Goal: Feedback & Contribution: Contribute content

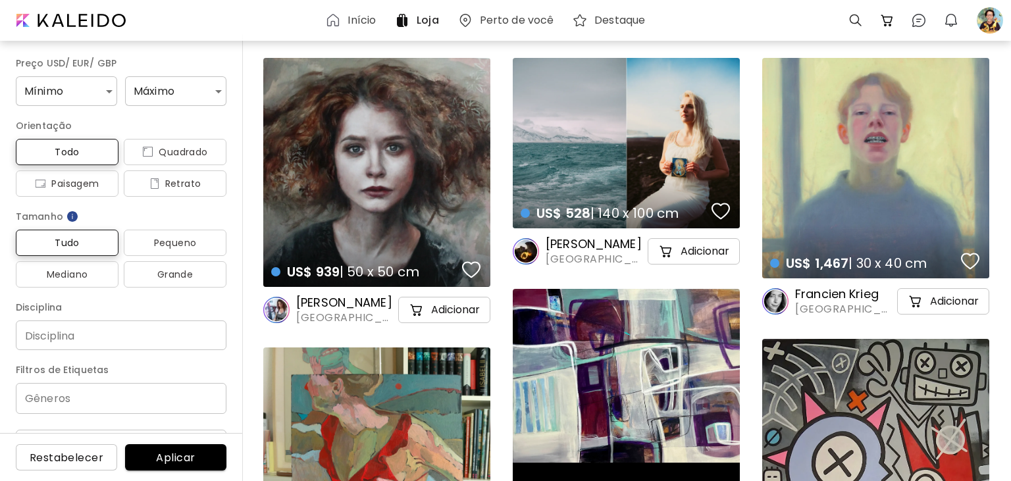
click at [421, 20] on h6 "Loja" at bounding box center [427, 20] width 22 height 11
click at [993, 20] on div at bounding box center [989, 20] width 29 height 29
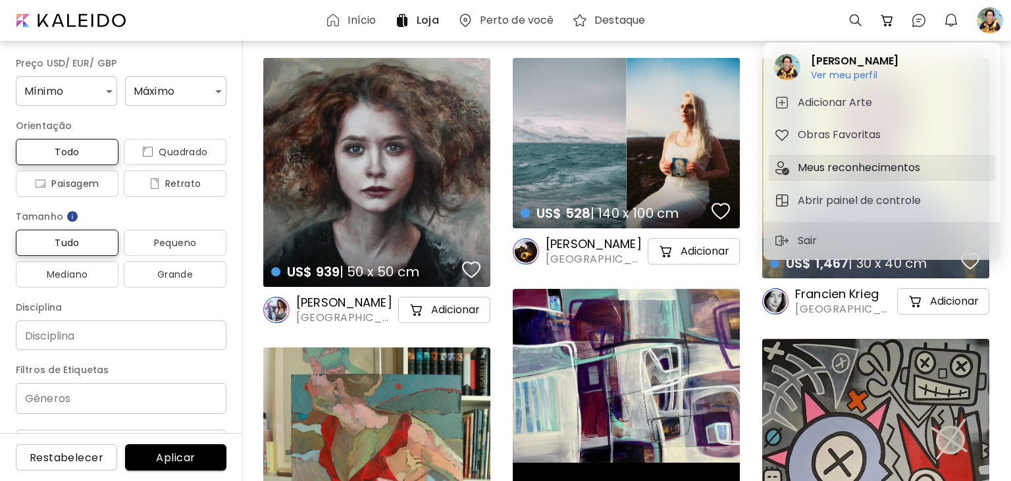
click at [853, 175] on h5 "Meus reconhecimentos" at bounding box center [860, 168] width 126 height 16
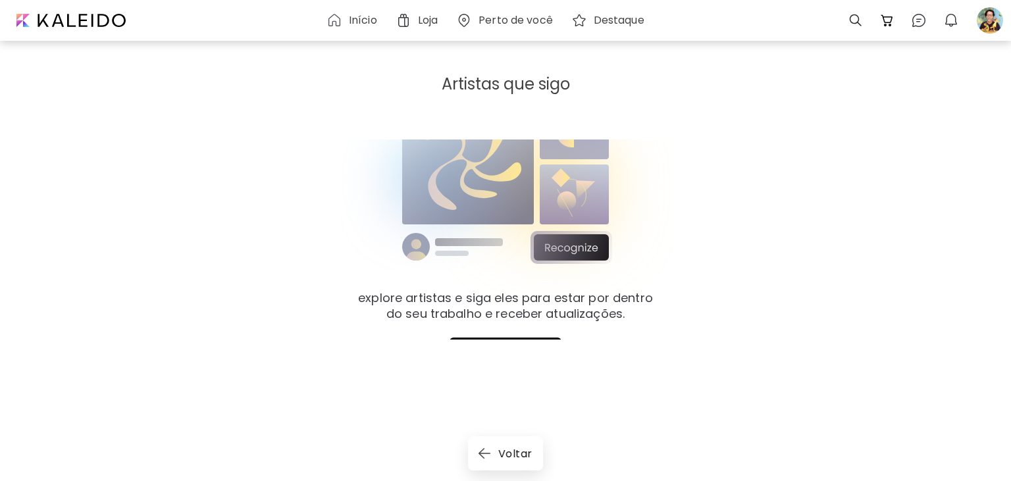
click at [569, 252] on img at bounding box center [505, 182] width 368 height 241
click at [355, 20] on h6 "Início" at bounding box center [363, 20] width 28 height 11
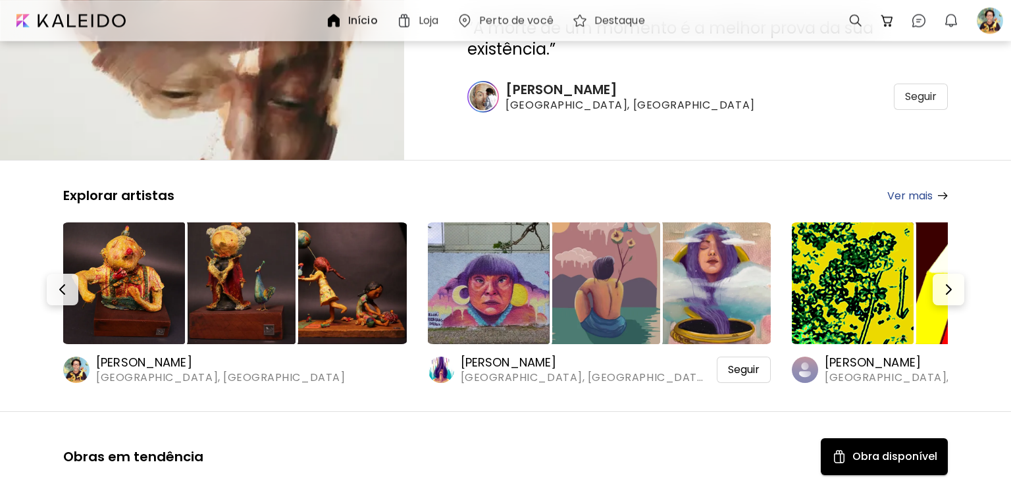
scroll to position [139, 0]
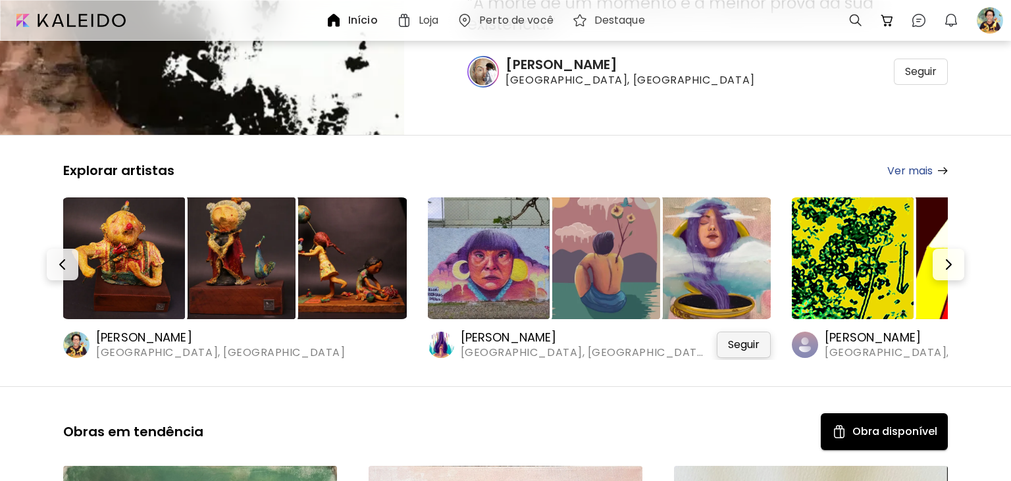
click at [744, 349] on span "Seguir" at bounding box center [744, 344] width 32 height 13
click at [949, 266] on img "button" at bounding box center [948, 265] width 16 height 16
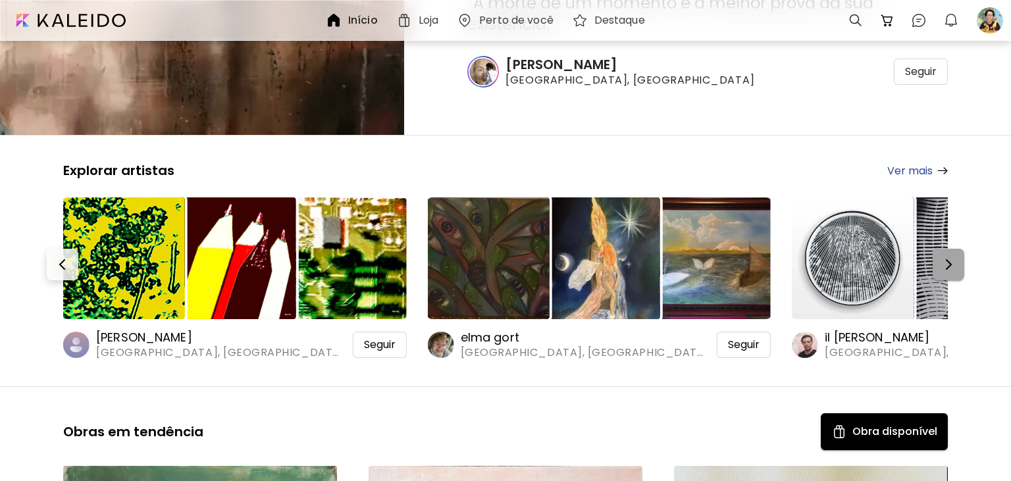
click at [947, 266] on img "button" at bounding box center [948, 265] width 16 height 16
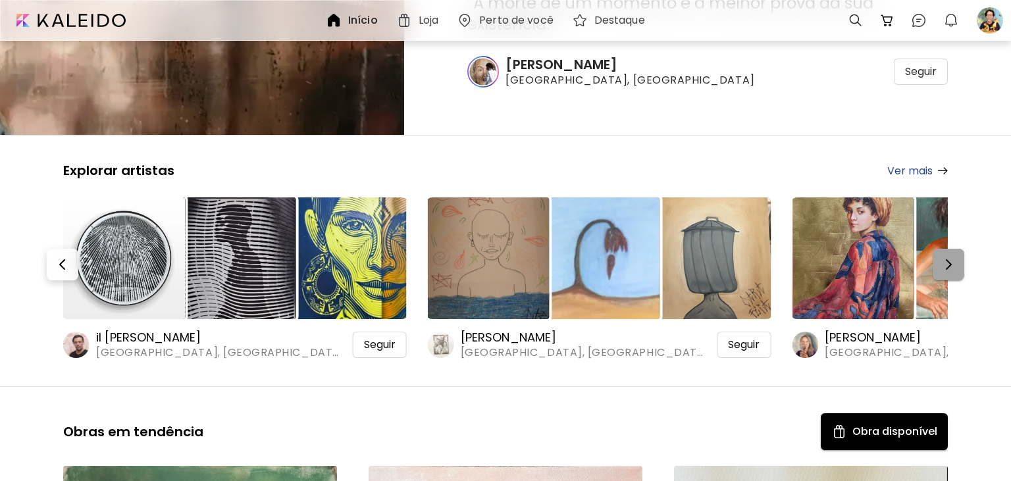
click at [946, 267] on img "button" at bounding box center [948, 265] width 16 height 16
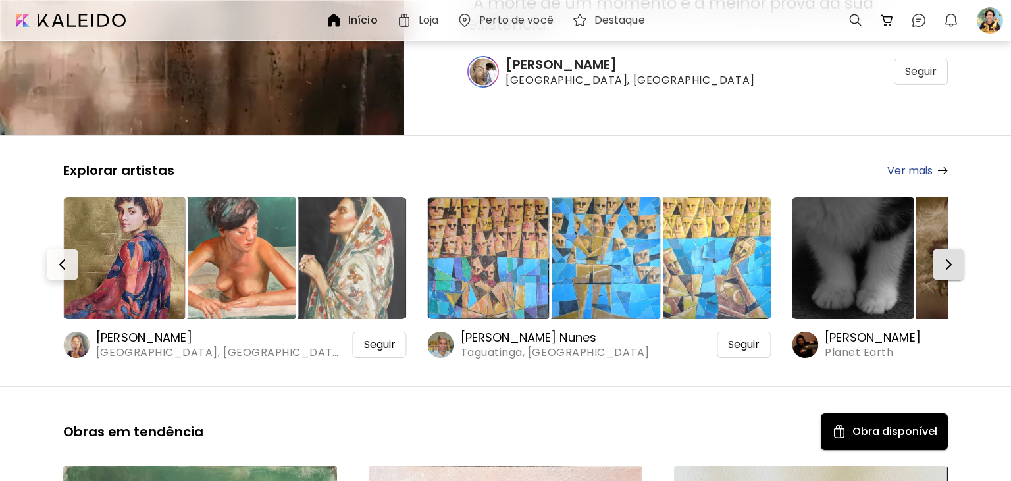
click at [946, 267] on img "button" at bounding box center [948, 265] width 16 height 16
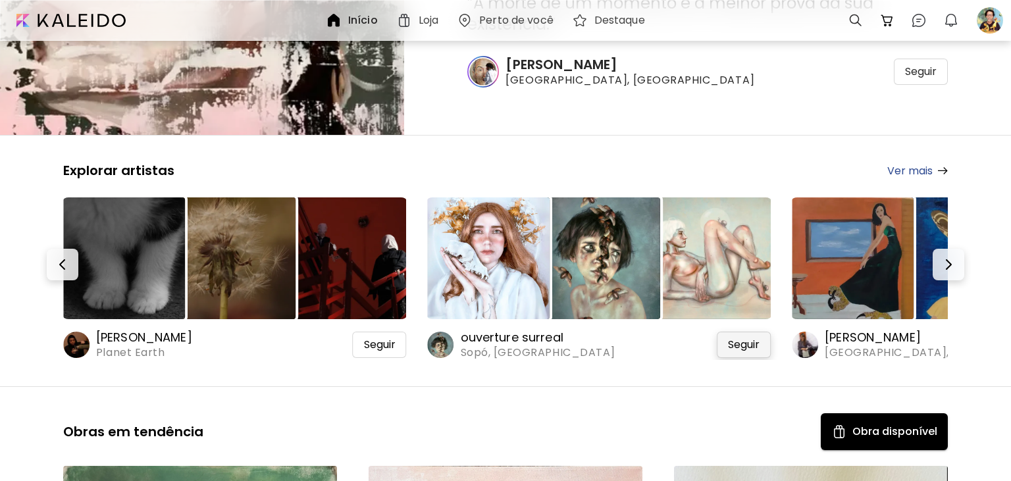
click at [743, 352] on div "Seguir" at bounding box center [744, 345] width 54 height 26
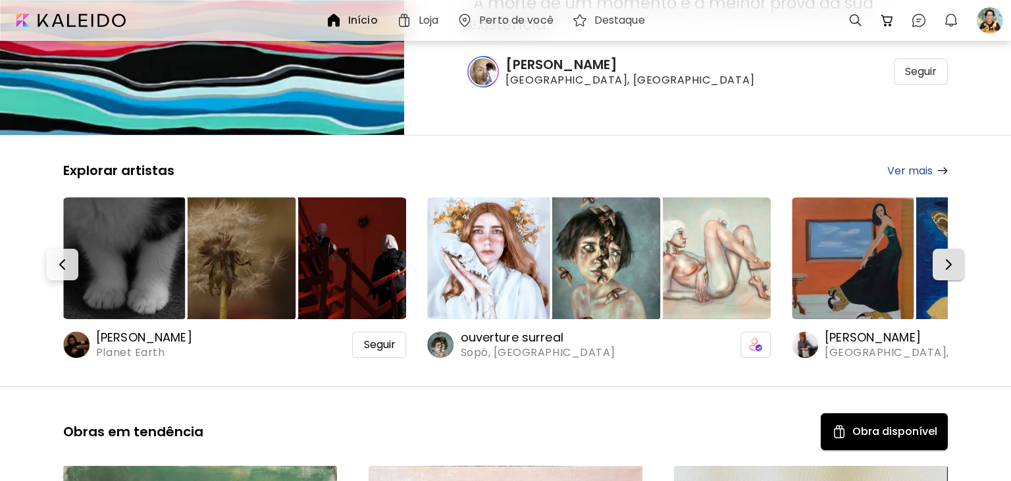
click at [945, 267] on img "button" at bounding box center [948, 265] width 16 height 16
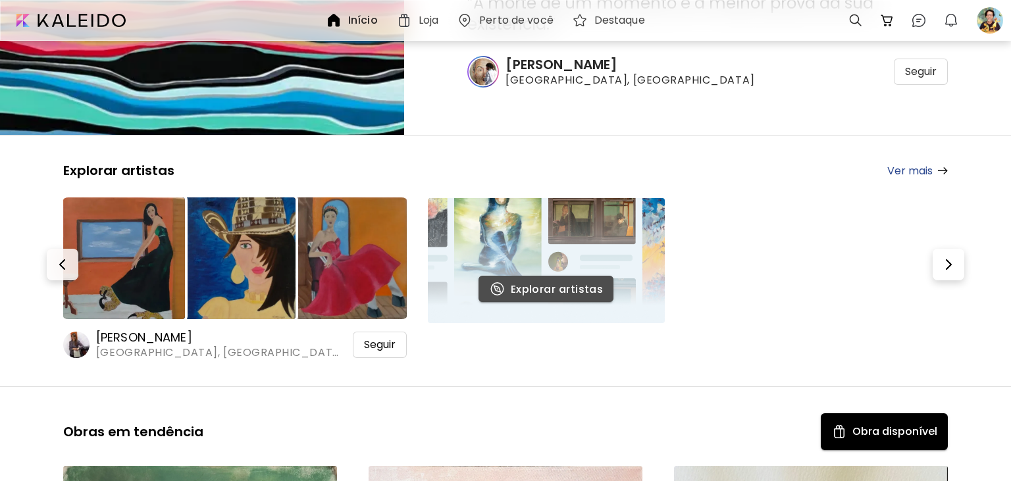
click at [574, 286] on span "Explorar artistas" at bounding box center [546, 289] width 114 height 16
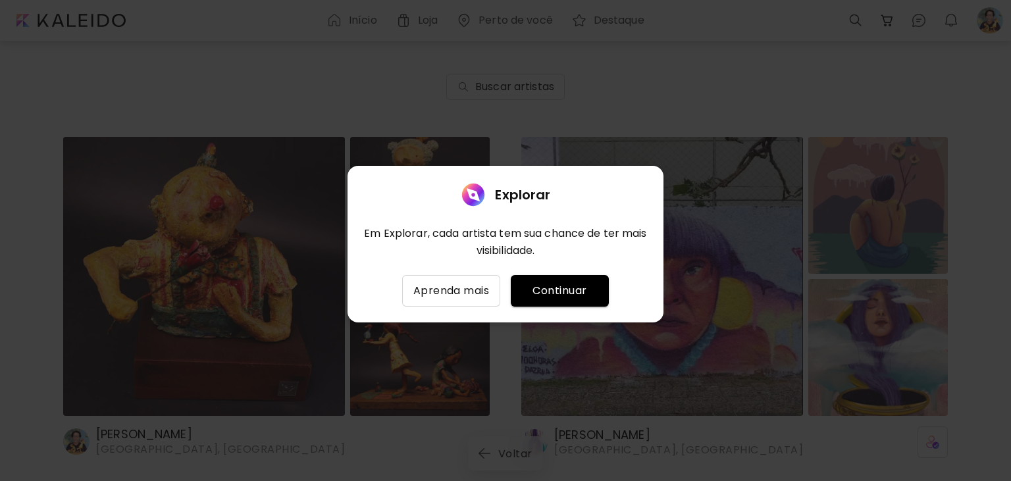
click at [549, 295] on span "Continuar" at bounding box center [559, 291] width 77 height 16
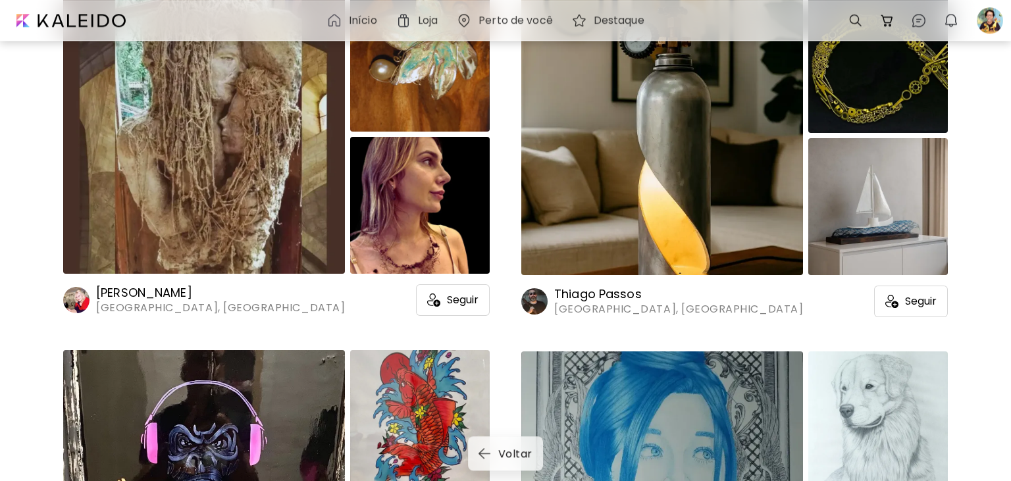
scroll to position [2153, 0]
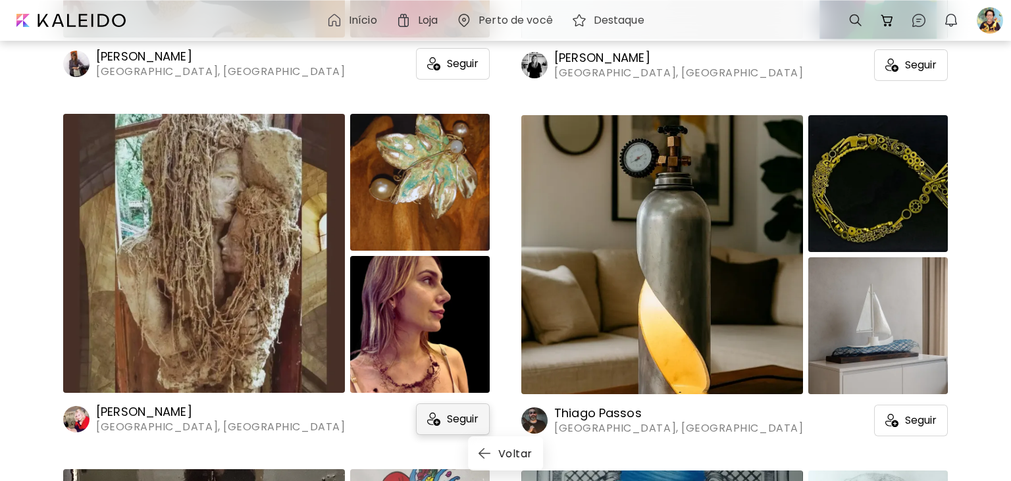
click at [457, 420] on span "Seguir" at bounding box center [463, 419] width 32 height 13
click at [907, 413] on div "Seguir" at bounding box center [911, 421] width 74 height 32
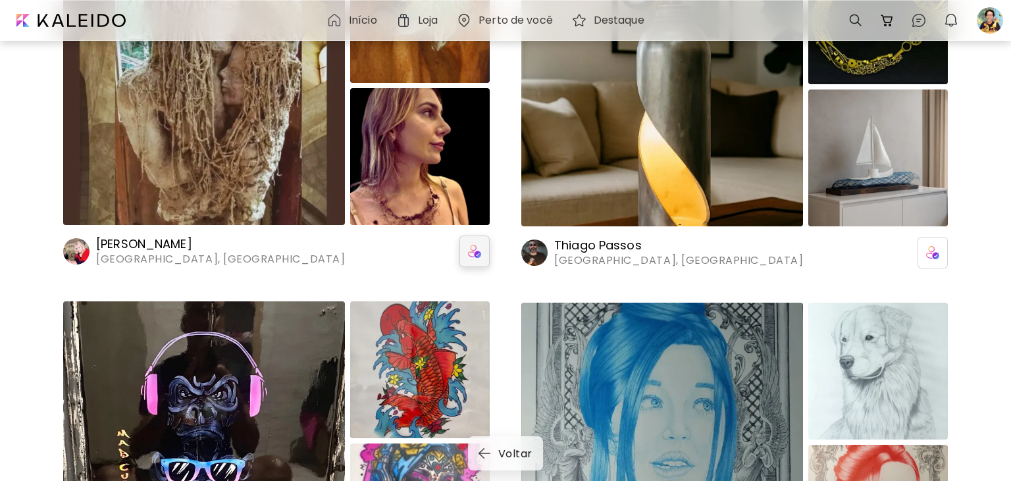
scroll to position [2501, 0]
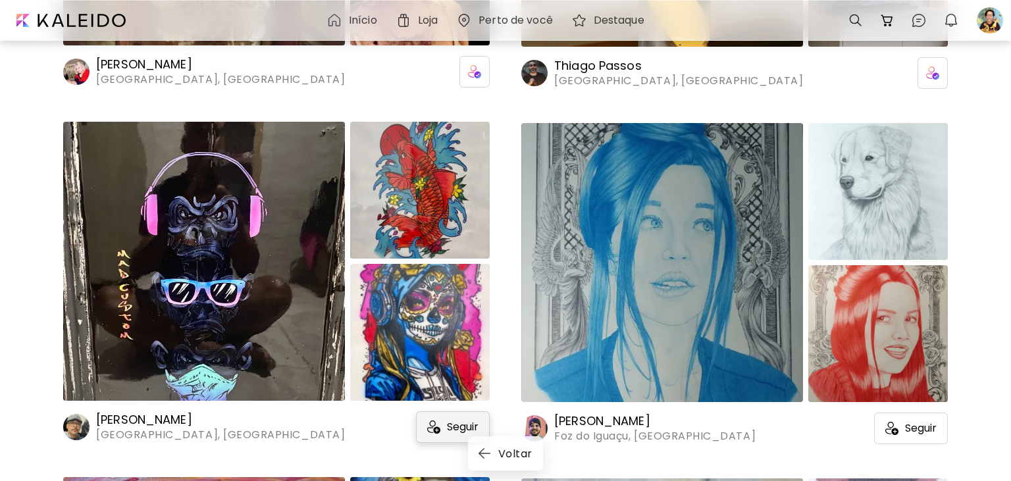
click at [459, 430] on span "Seguir" at bounding box center [463, 426] width 32 height 13
click at [915, 424] on span "Seguir" at bounding box center [921, 428] width 32 height 13
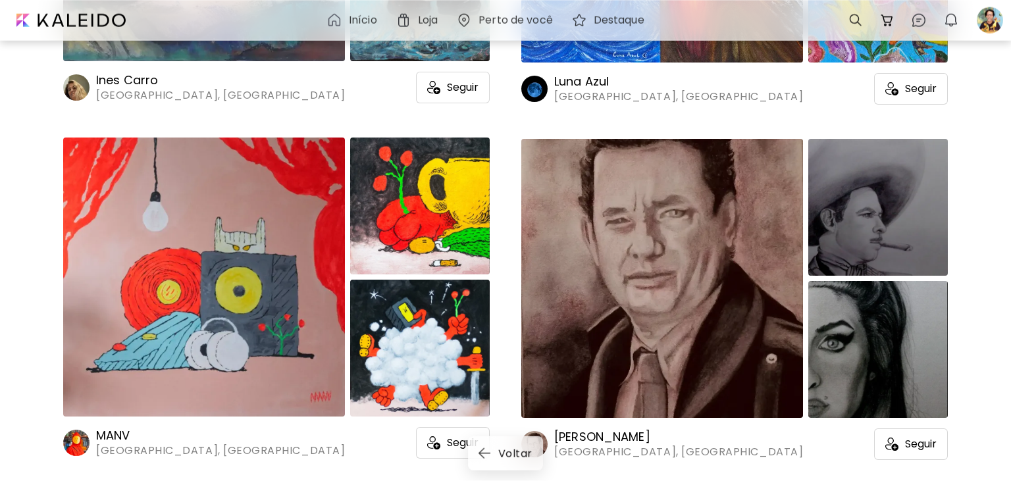
scroll to position [3613, 0]
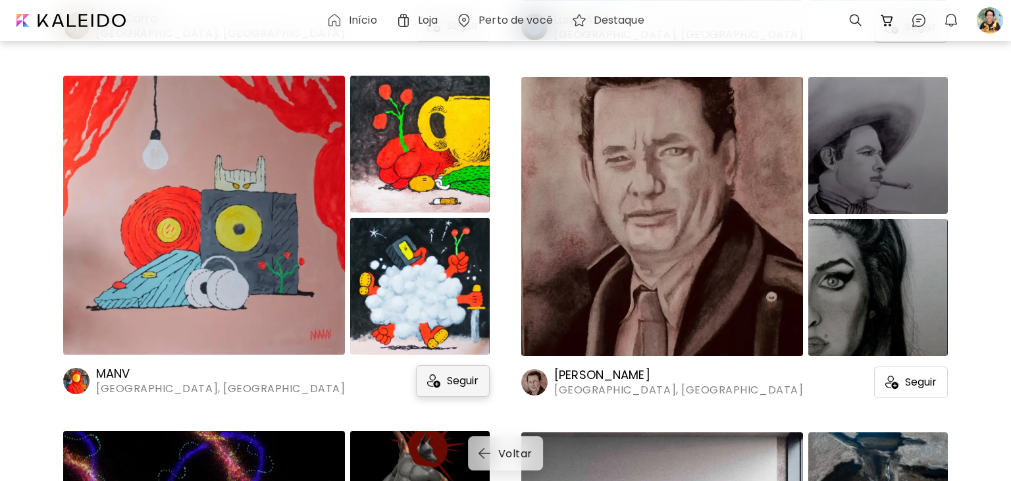
click at [473, 382] on span "Seguir" at bounding box center [463, 380] width 32 height 13
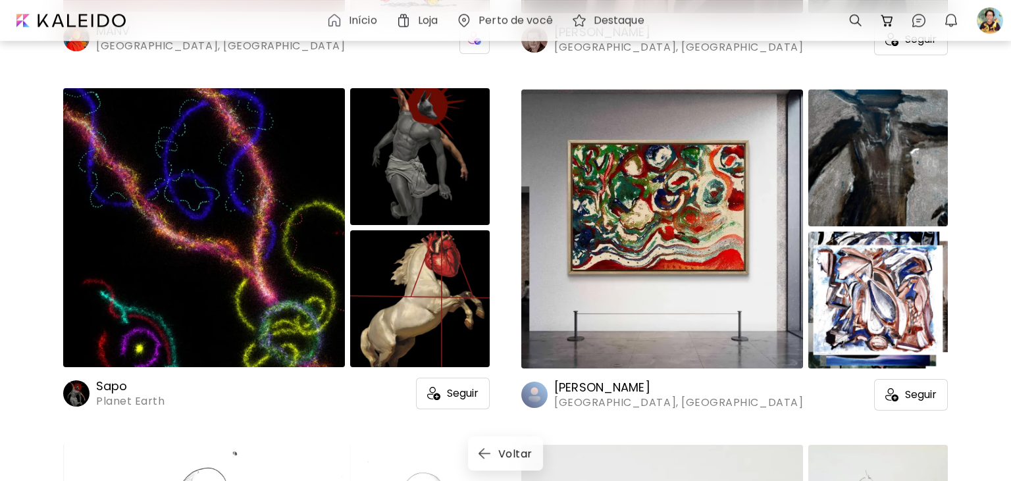
scroll to position [3960, 0]
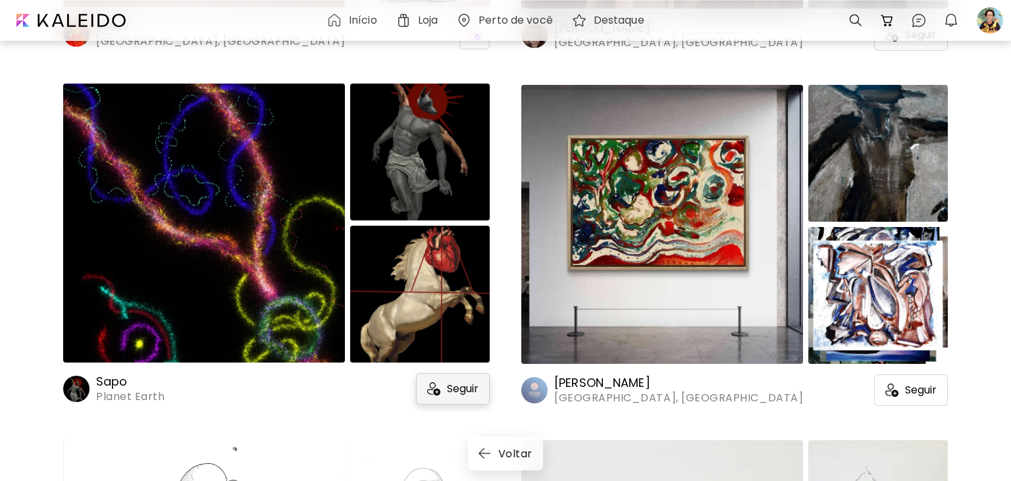
click at [462, 396] on div "Seguir" at bounding box center [453, 389] width 74 height 32
click at [908, 391] on span "Seguir" at bounding box center [921, 390] width 32 height 13
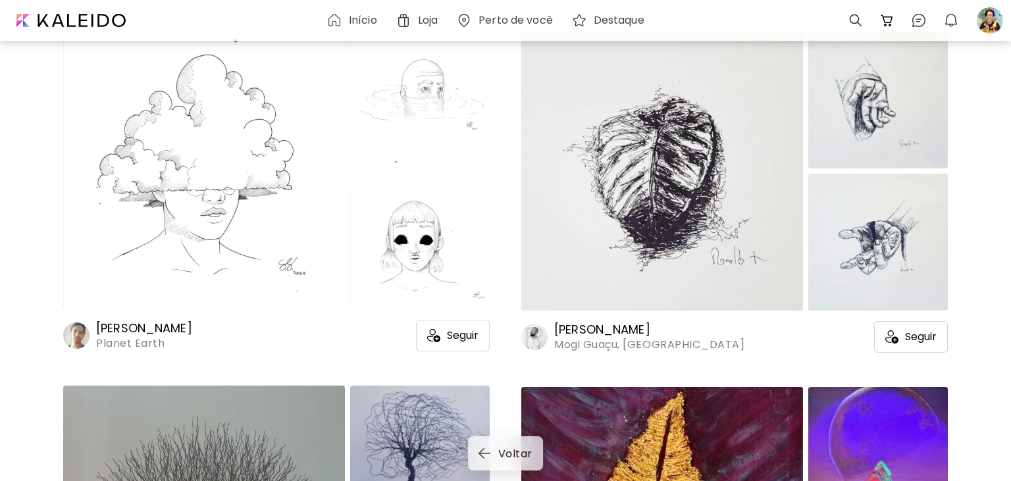
click at [909, 341] on span "Seguir" at bounding box center [921, 336] width 32 height 13
click at [451, 339] on span "Seguir" at bounding box center [463, 335] width 32 height 13
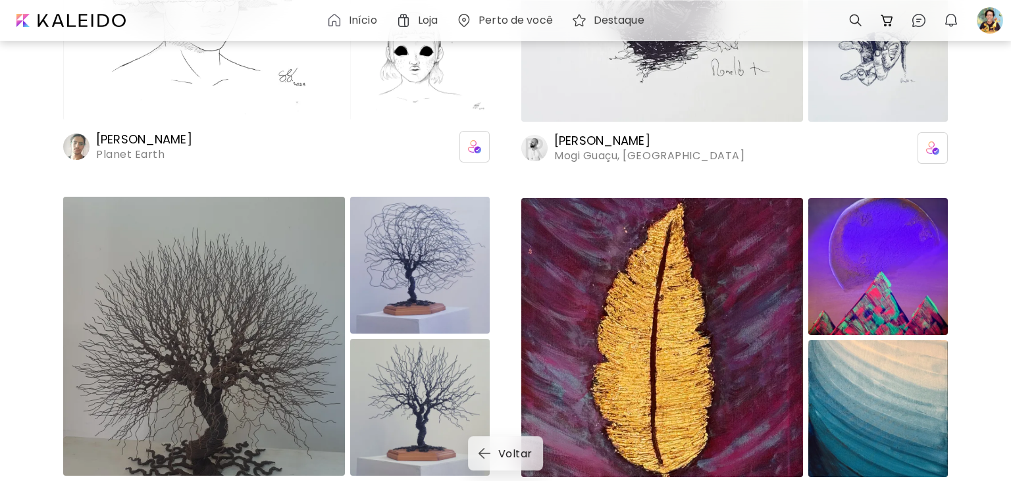
scroll to position [4716, 0]
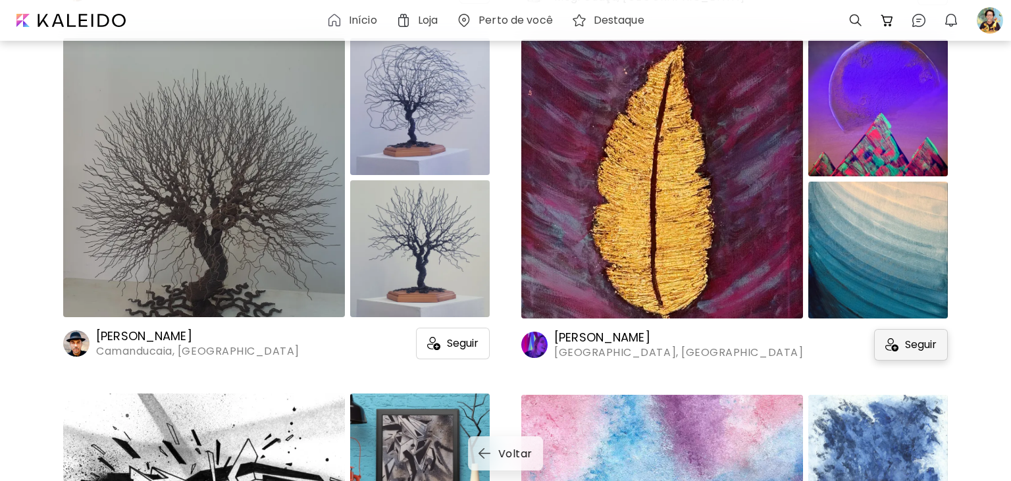
click at [919, 347] on span "Seguir" at bounding box center [921, 344] width 32 height 13
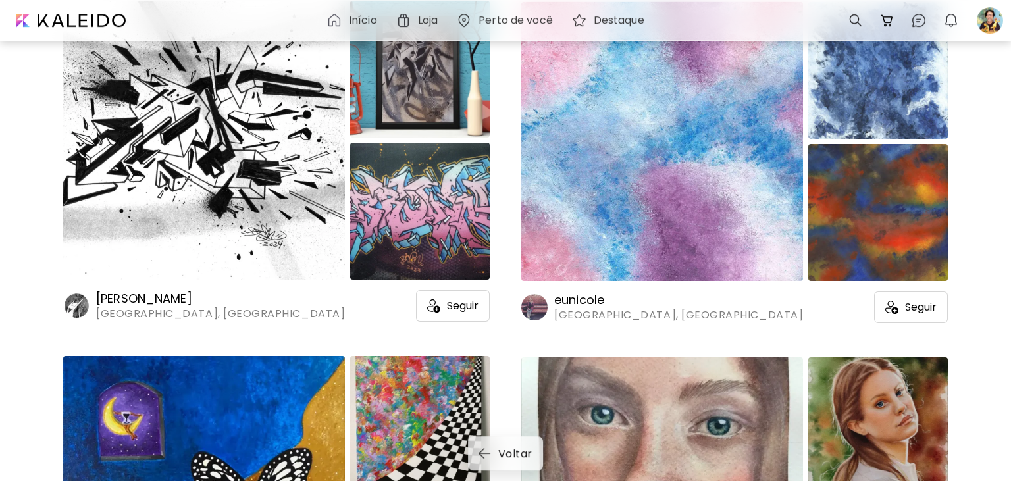
scroll to position [5133, 0]
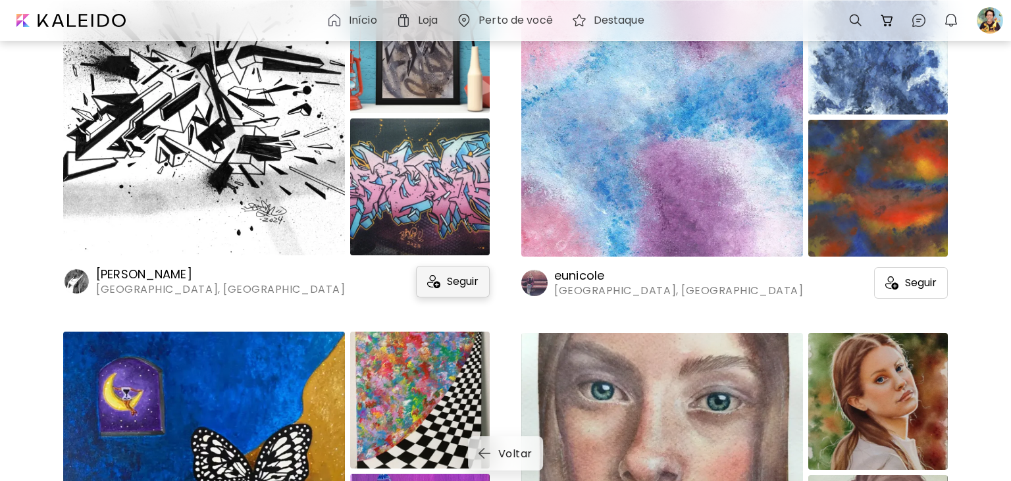
click at [463, 282] on span "Seguir" at bounding box center [463, 281] width 32 height 13
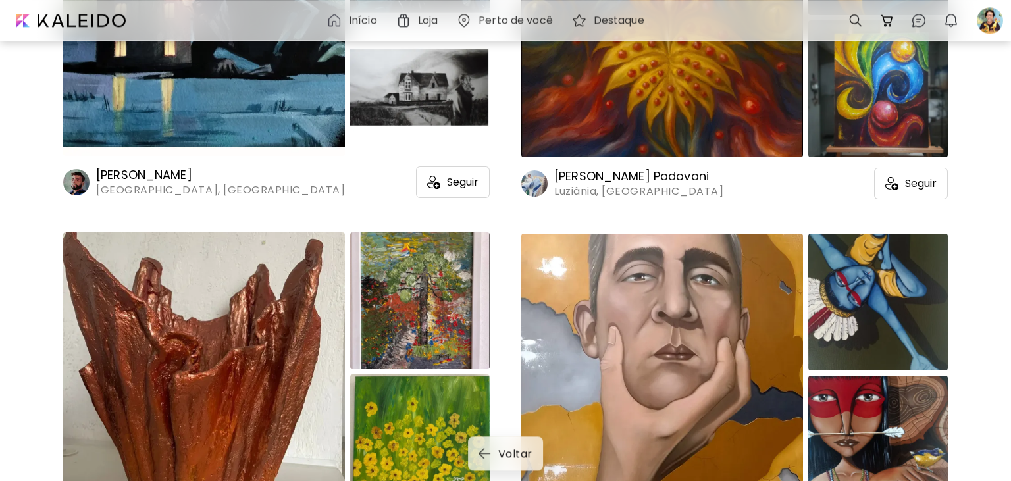
scroll to position [6106, 0]
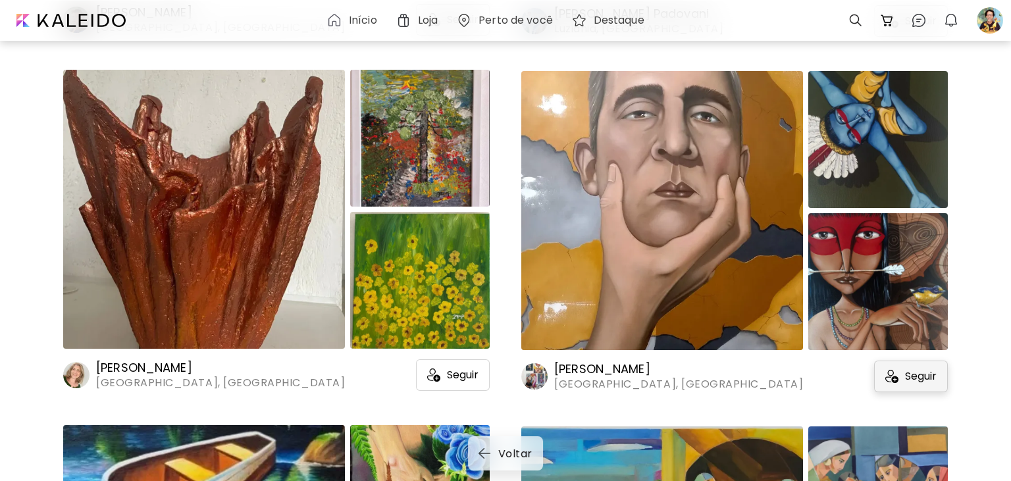
click at [924, 378] on span "Seguir" at bounding box center [921, 376] width 32 height 13
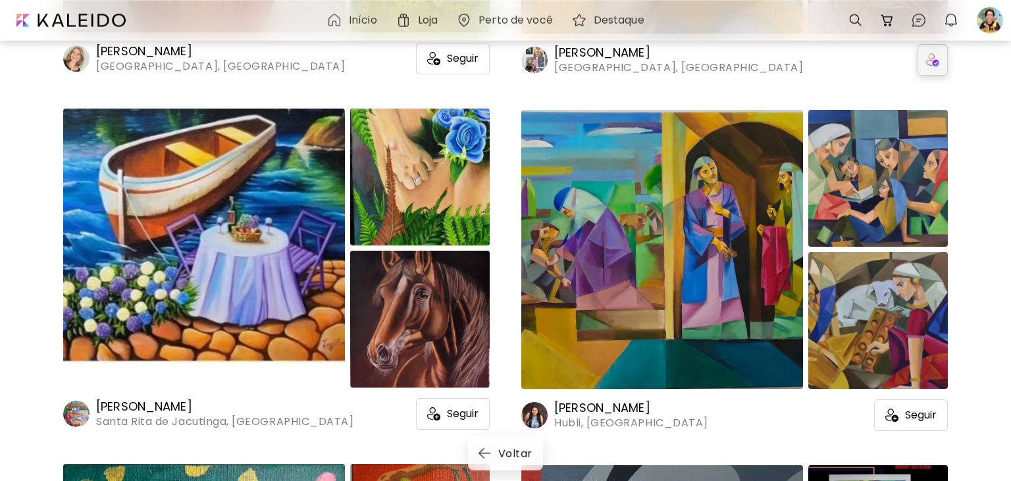
scroll to position [6453, 0]
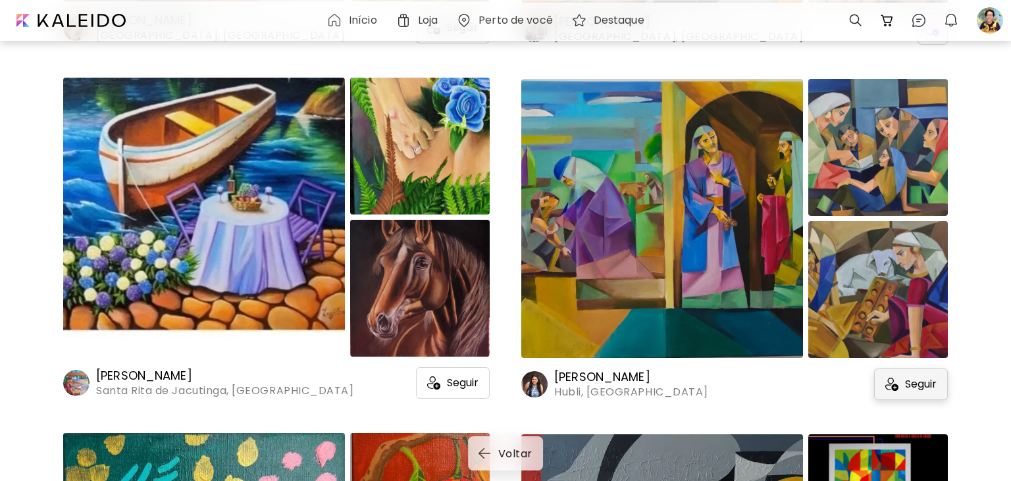
click at [906, 384] on span "Seguir" at bounding box center [921, 384] width 32 height 13
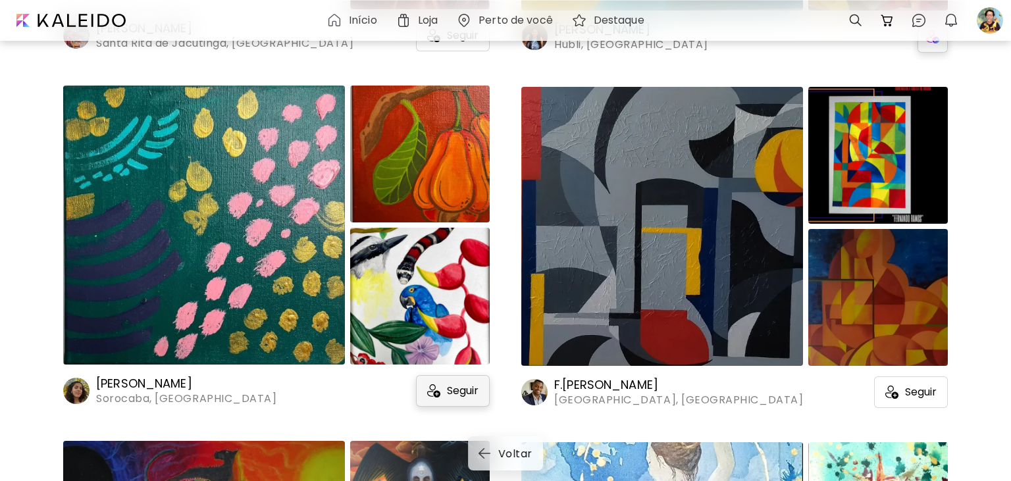
click at [457, 399] on div "Seguir" at bounding box center [453, 391] width 74 height 32
click at [897, 388] on div "Seguir" at bounding box center [911, 392] width 74 height 32
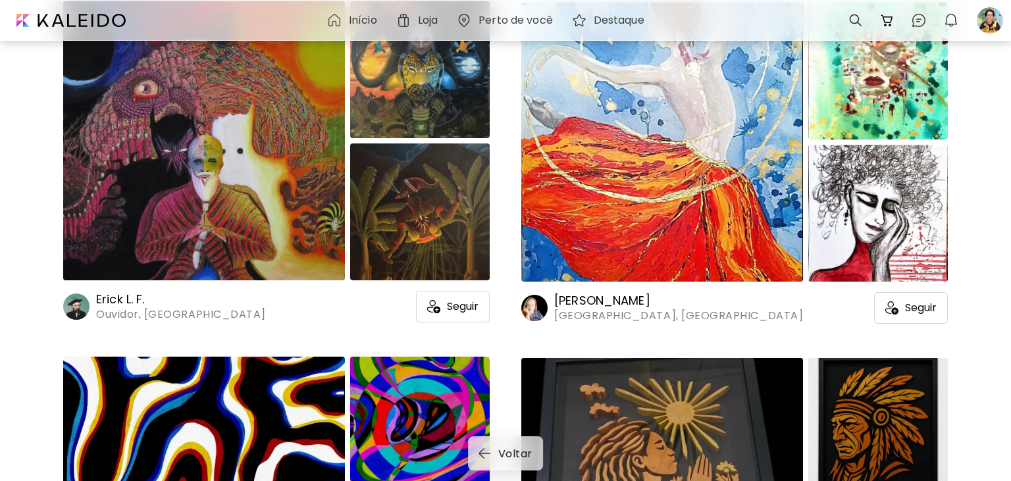
scroll to position [7587, 0]
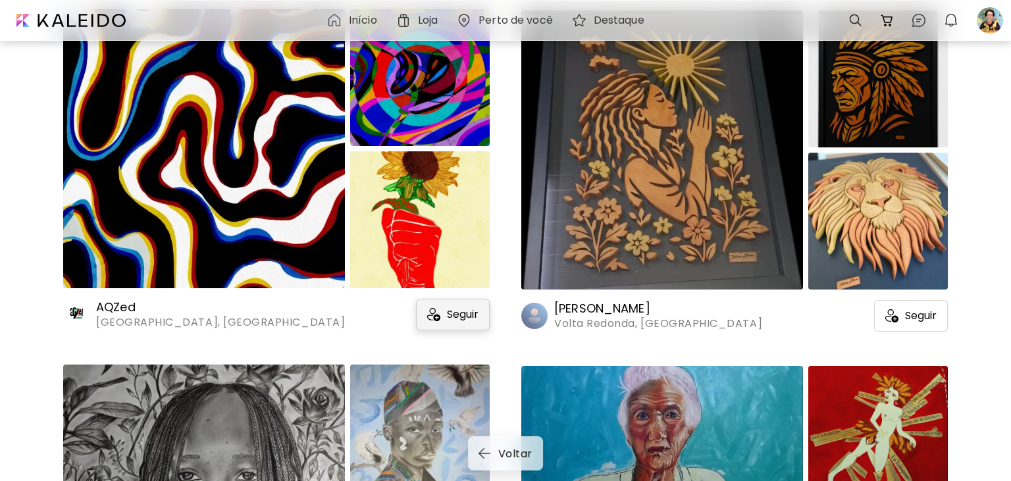
click at [441, 317] on div "Seguir" at bounding box center [453, 315] width 74 height 32
click at [917, 318] on span "Seguir" at bounding box center [921, 315] width 32 height 13
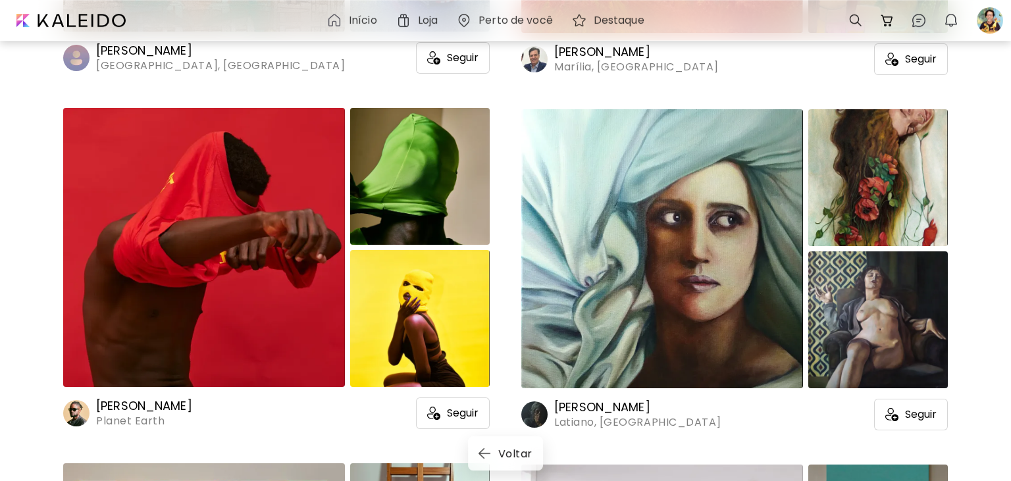
scroll to position [8699, 0]
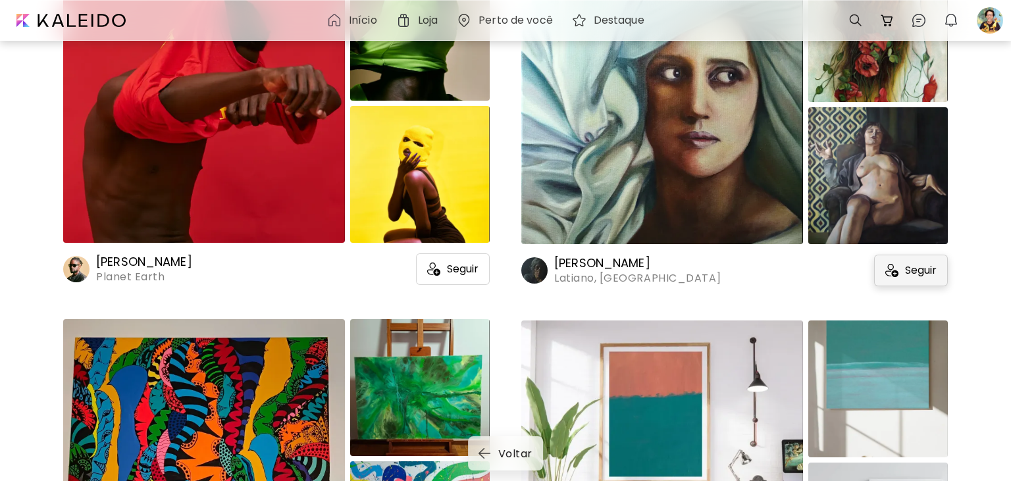
click at [903, 268] on div "Seguir" at bounding box center [911, 271] width 74 height 32
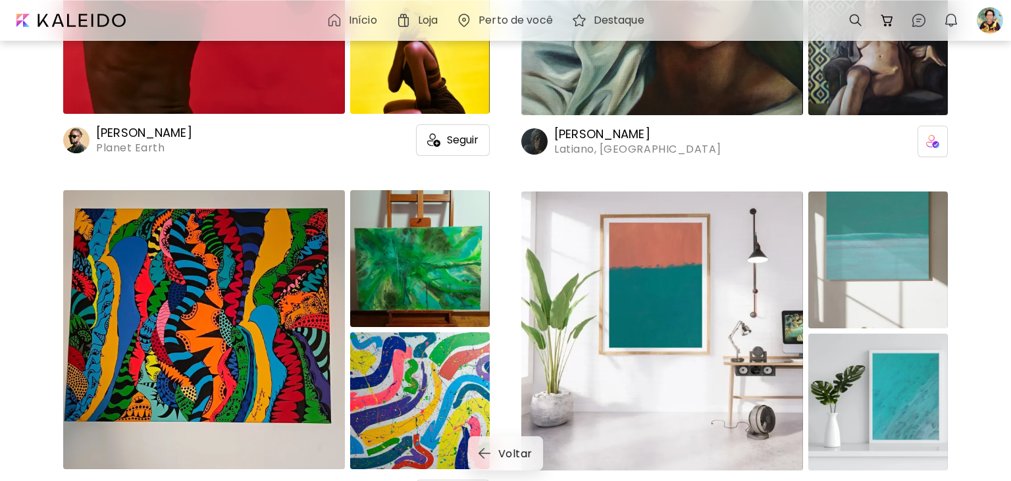
scroll to position [9046, 0]
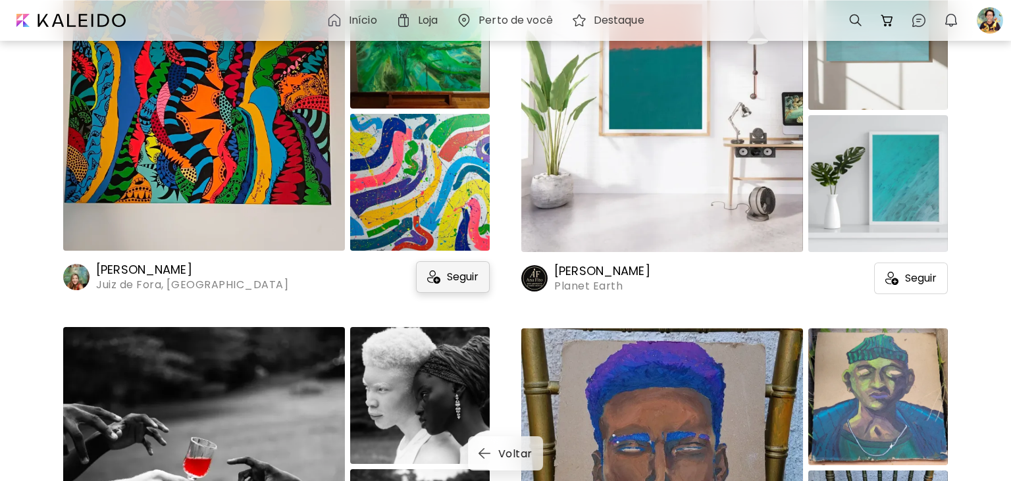
click at [466, 270] on span "Seguir" at bounding box center [463, 276] width 32 height 13
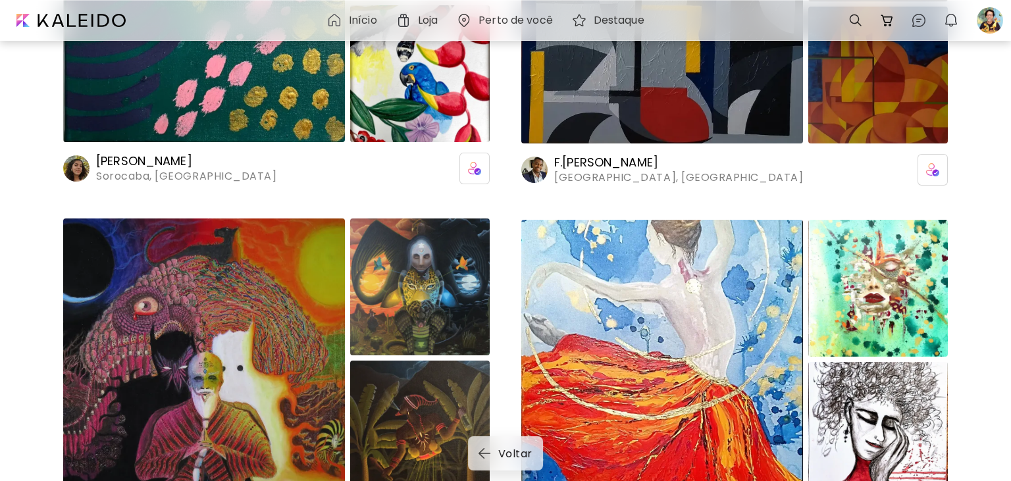
scroll to position [6606, 0]
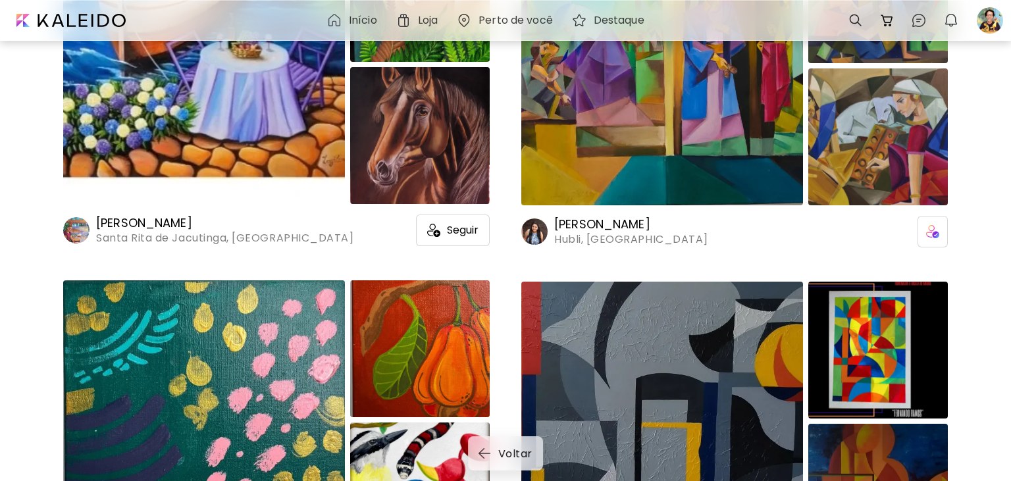
click at [502, 20] on h6 "Perto de você" at bounding box center [515, 20] width 74 height 11
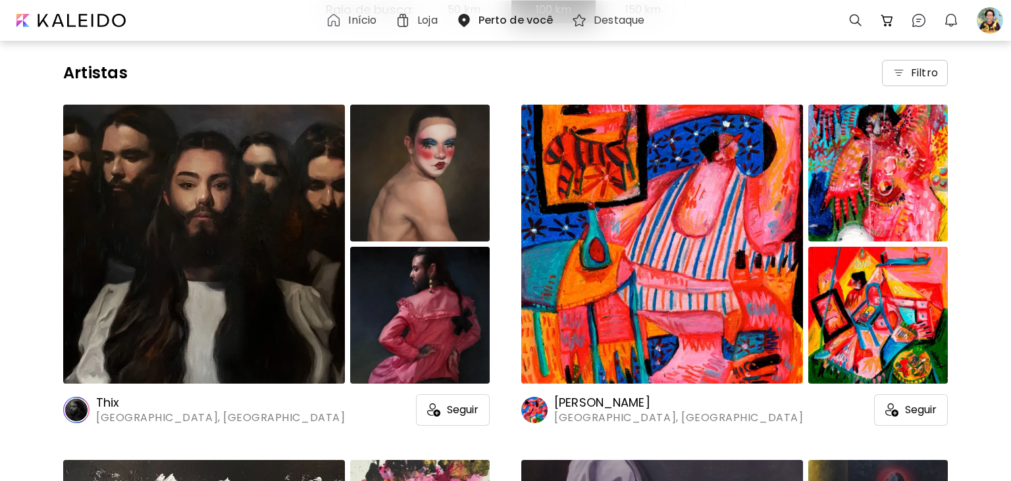
scroll to position [278, 0]
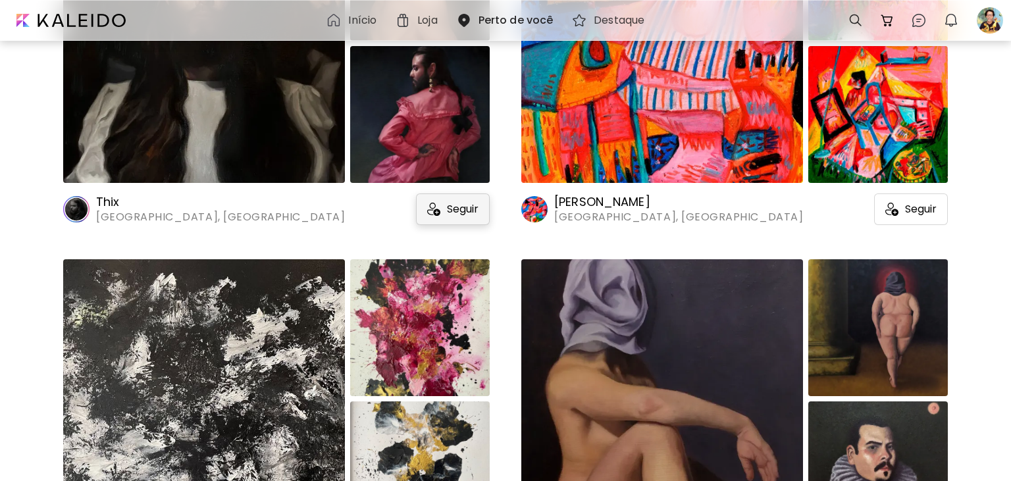
click at [451, 211] on span "Seguir" at bounding box center [463, 209] width 32 height 13
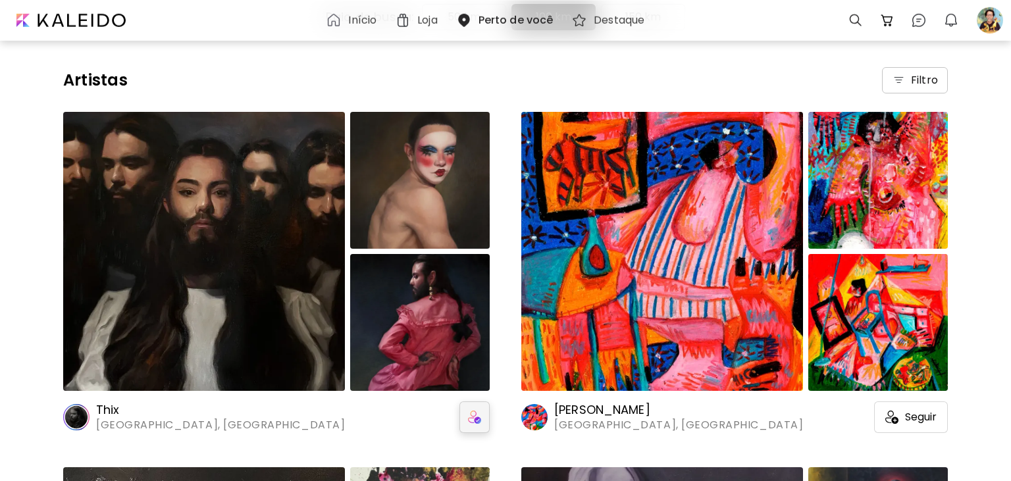
scroll to position [69, 0]
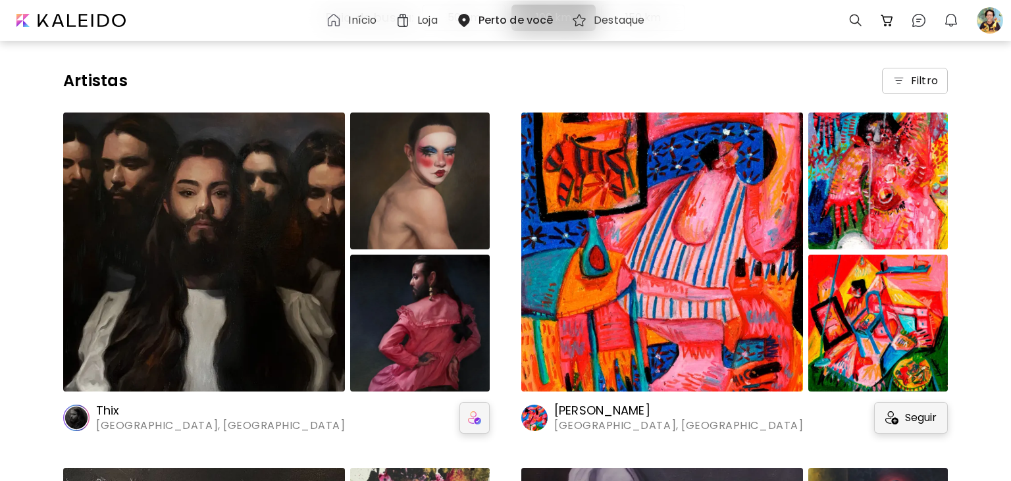
click at [924, 420] on span "Seguir" at bounding box center [921, 417] width 32 height 13
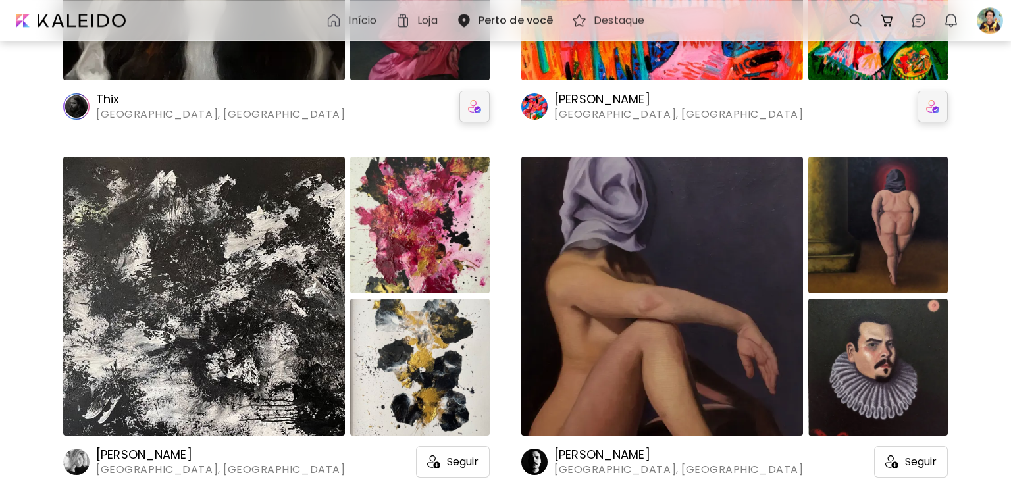
scroll to position [416, 0]
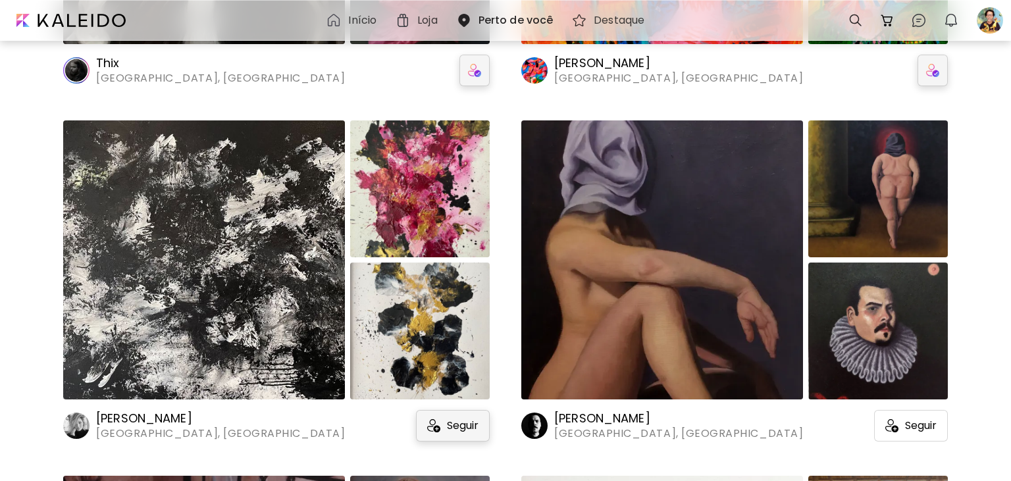
click at [464, 428] on span "Seguir" at bounding box center [463, 425] width 32 height 13
click at [922, 422] on span "Seguir" at bounding box center [921, 425] width 32 height 13
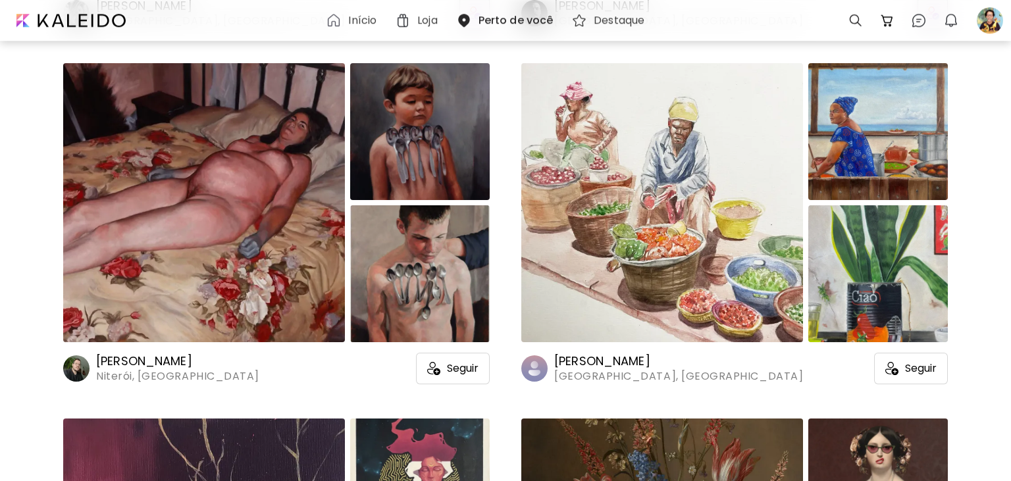
scroll to position [834, 0]
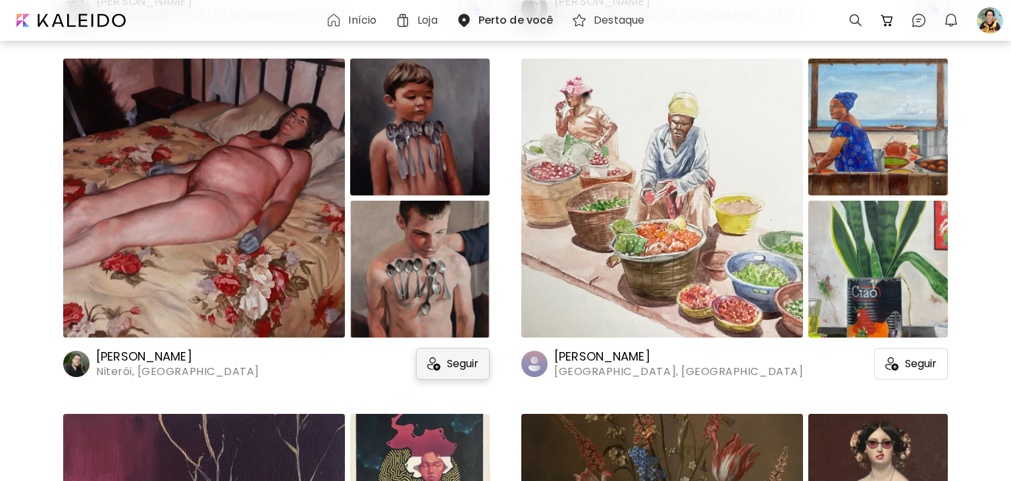
click at [457, 370] on span "Seguir" at bounding box center [463, 363] width 32 height 13
click at [922, 365] on span "Seguir" at bounding box center [921, 363] width 32 height 13
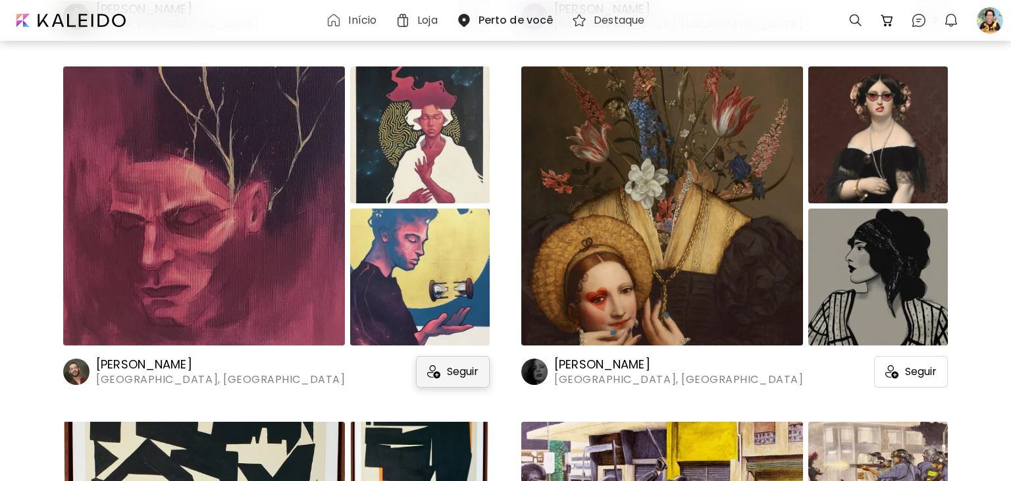
click at [463, 373] on span "Seguir" at bounding box center [463, 371] width 32 height 13
click at [917, 376] on span "Seguir" at bounding box center [921, 371] width 32 height 13
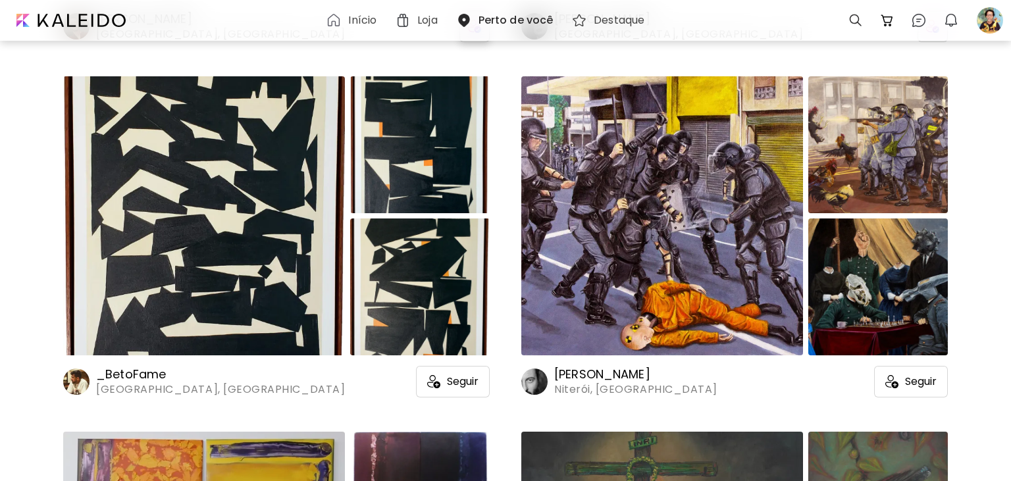
scroll to position [1597, 0]
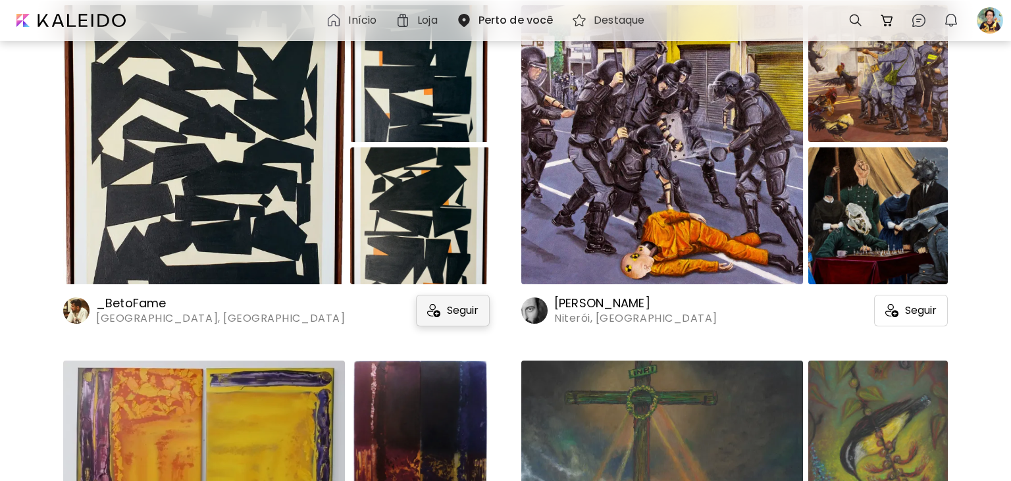
click at [486, 312] on div "Seguir" at bounding box center [453, 311] width 74 height 32
drag, startPoint x: 924, startPoint y: 308, endPoint x: 890, endPoint y: 320, distance: 36.2
click at [923, 307] on span "Seguir" at bounding box center [921, 310] width 32 height 13
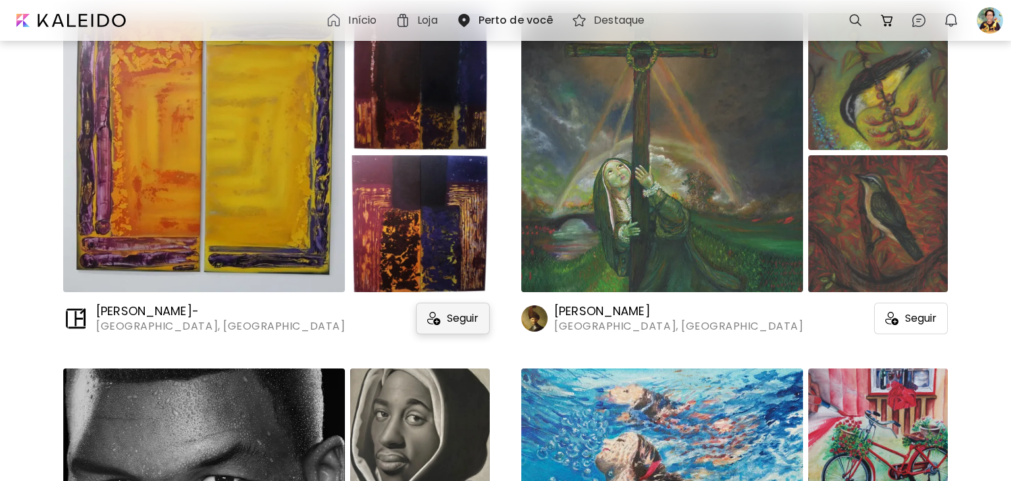
click at [460, 312] on span "Seguir" at bounding box center [463, 318] width 32 height 13
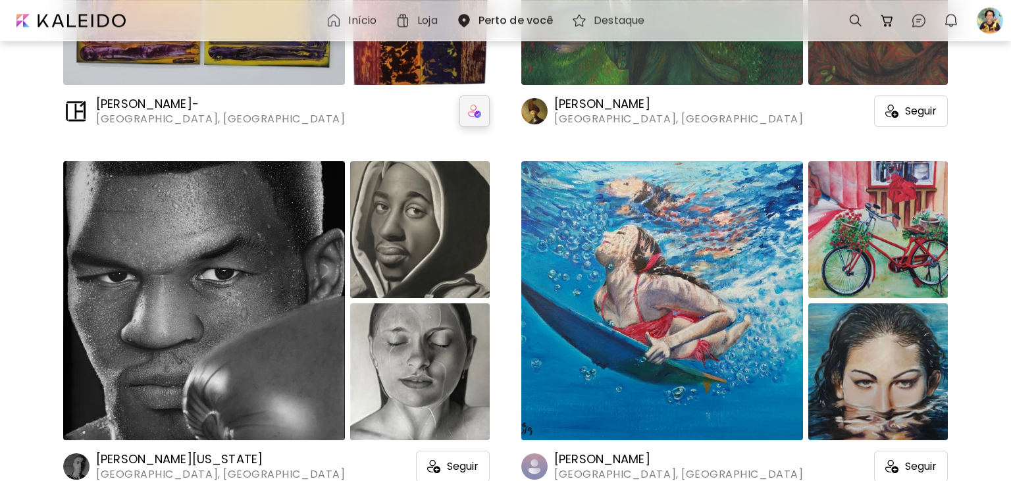
scroll to position [2292, 0]
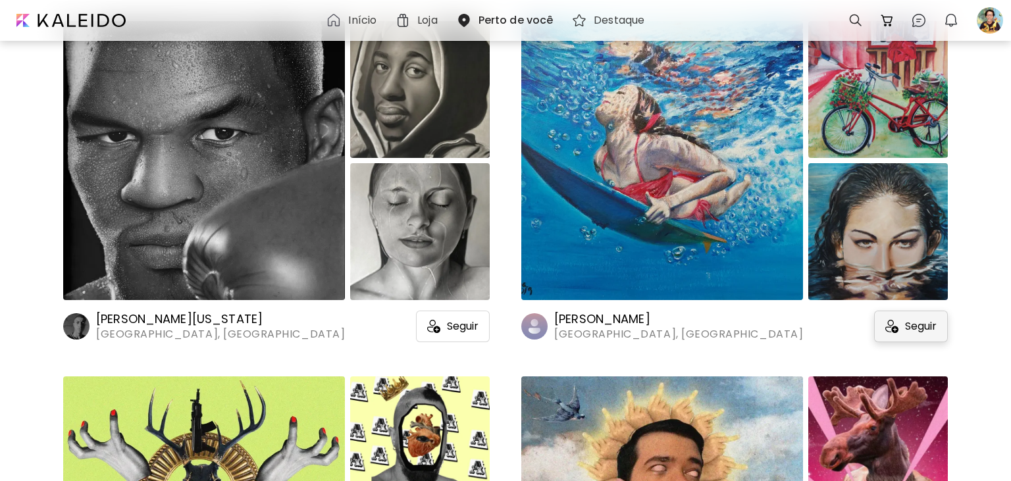
click at [910, 324] on span "Seguir" at bounding box center [921, 326] width 32 height 13
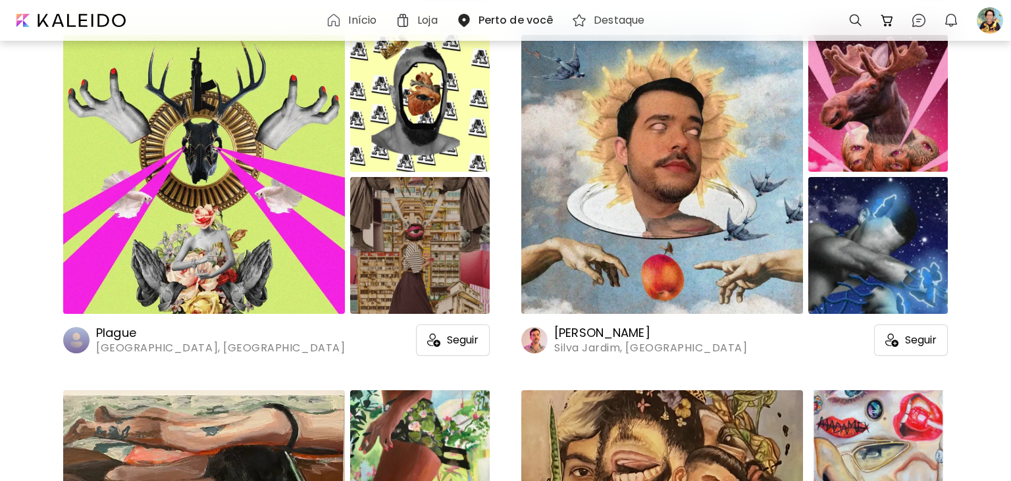
scroll to position [2640, 0]
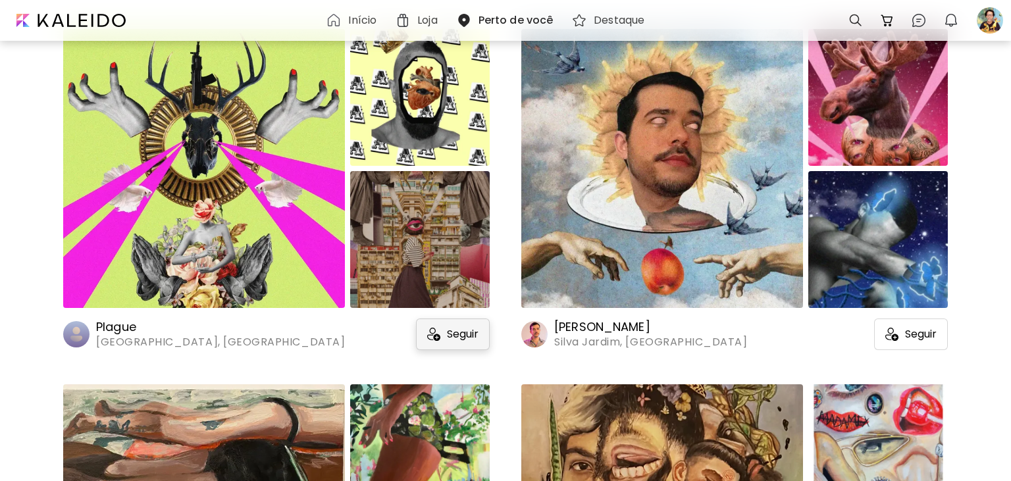
click at [447, 334] on span "Seguir" at bounding box center [463, 334] width 32 height 13
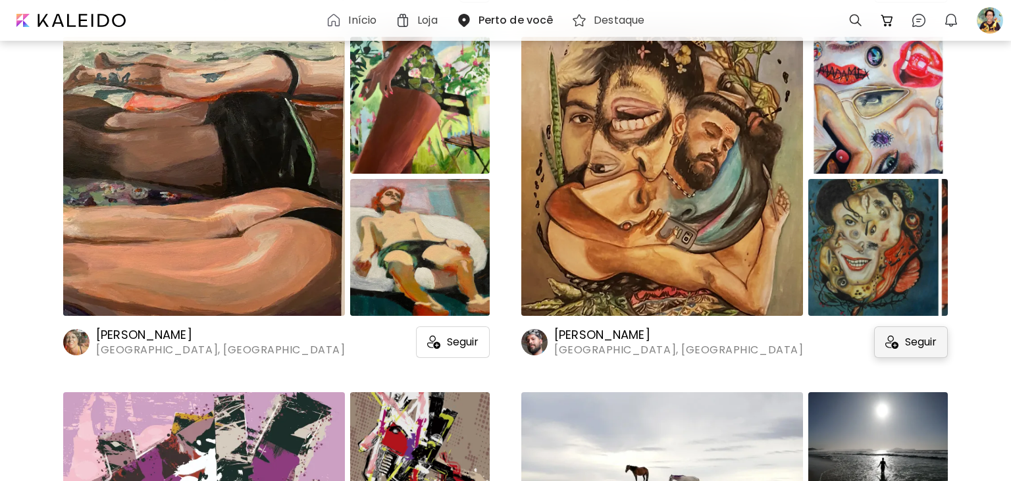
click at [912, 345] on span "Seguir" at bounding box center [921, 342] width 32 height 13
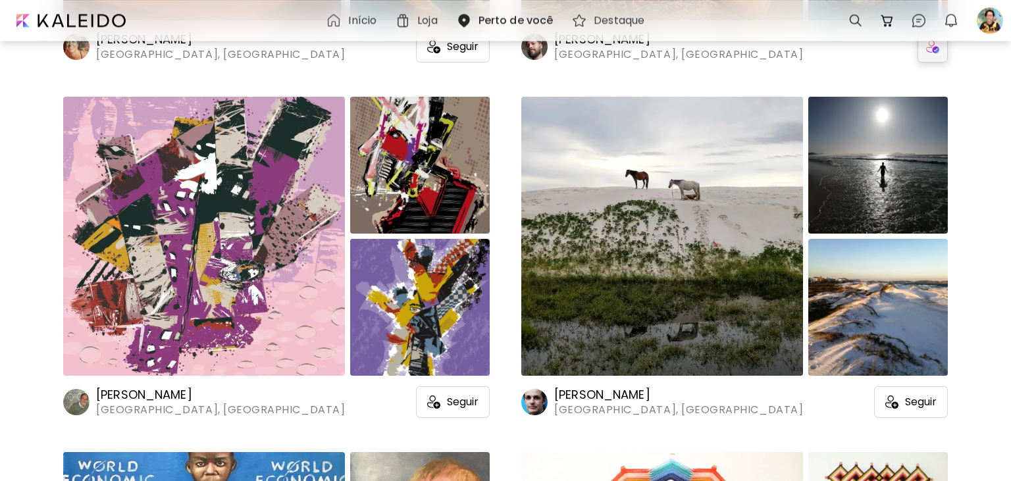
scroll to position [3334, 0]
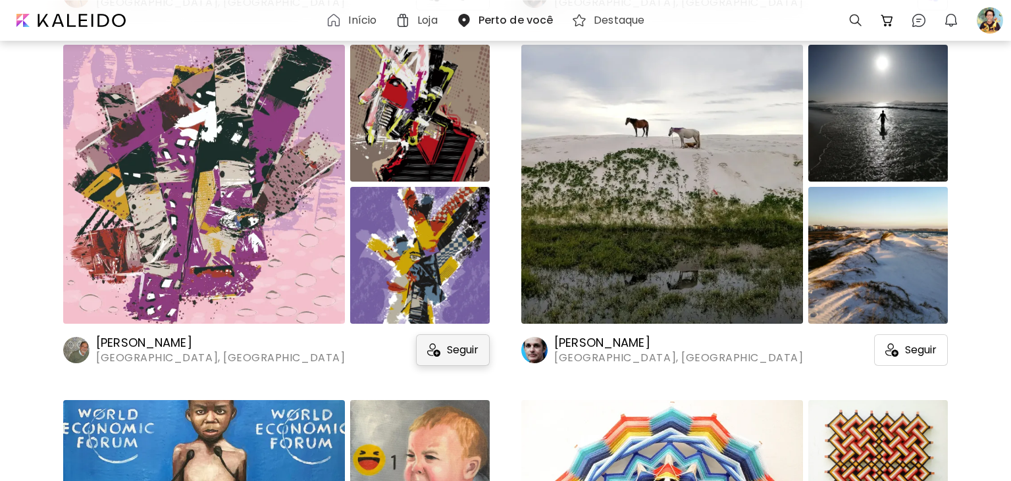
click at [466, 347] on span "Seguir" at bounding box center [463, 349] width 32 height 13
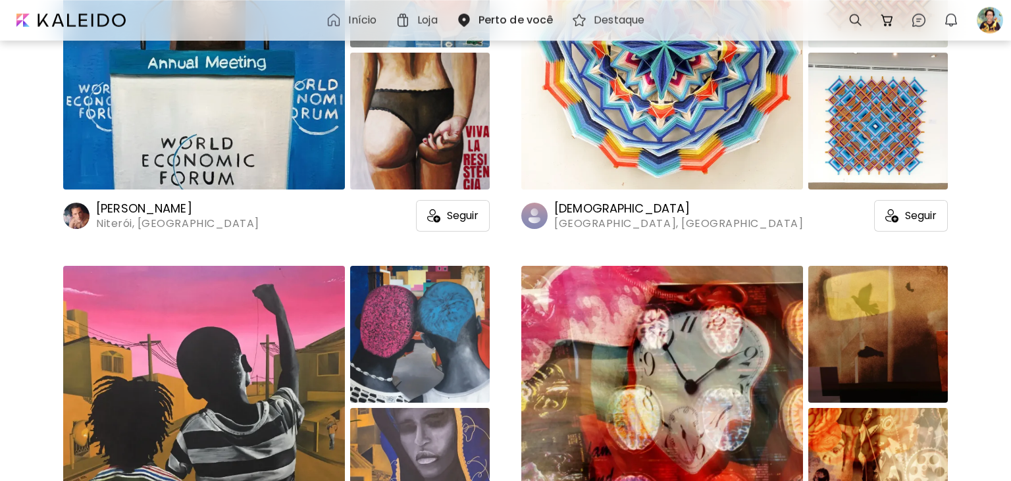
scroll to position [3821, 0]
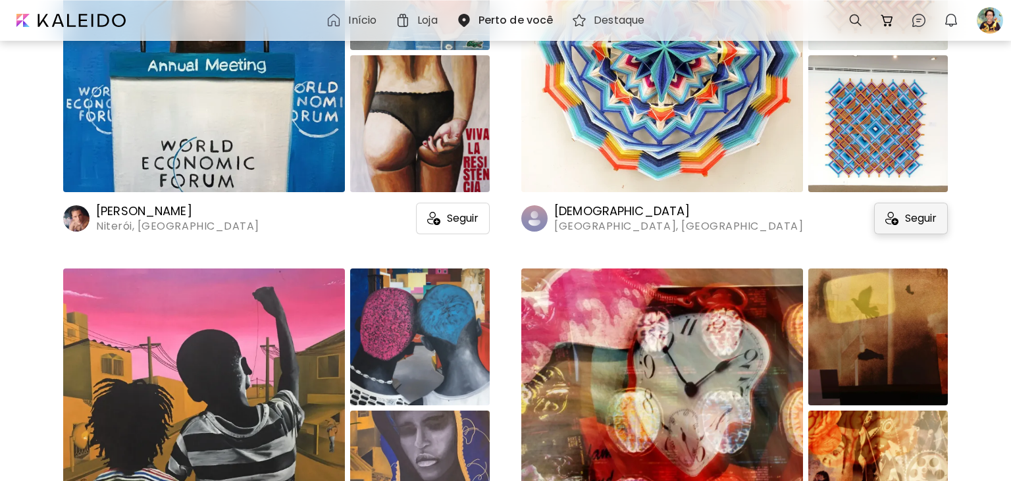
click at [905, 220] on span "Seguir" at bounding box center [921, 218] width 32 height 13
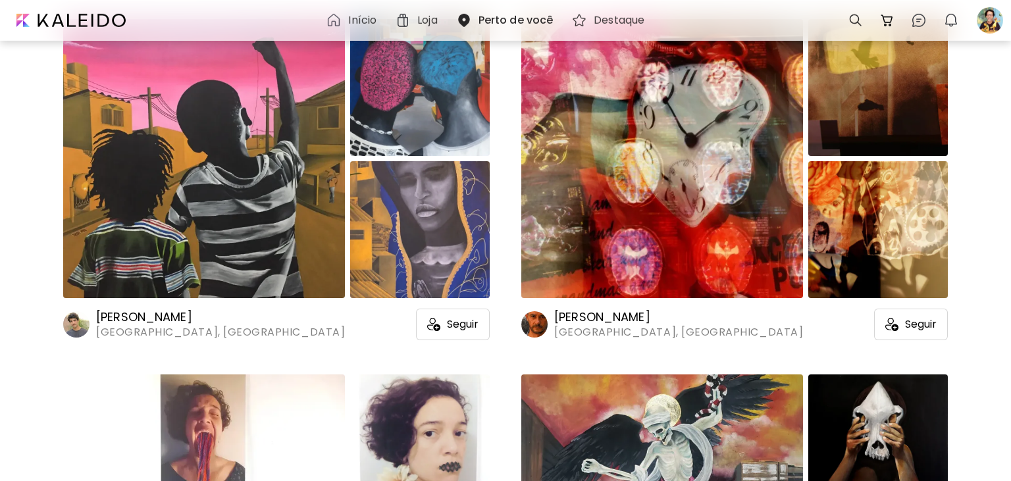
scroll to position [4099, 0]
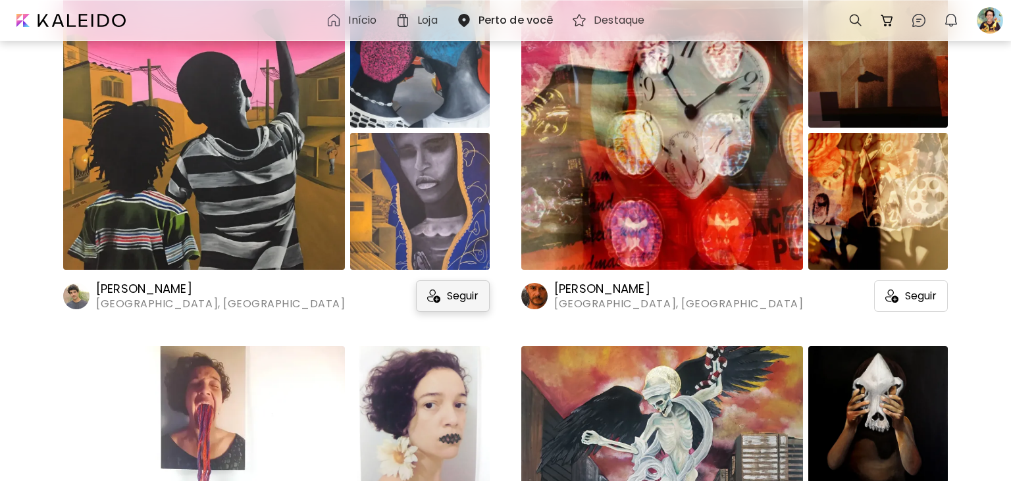
click at [464, 299] on span "Seguir" at bounding box center [463, 295] width 32 height 13
click at [924, 296] on span "Seguir" at bounding box center [921, 295] width 32 height 13
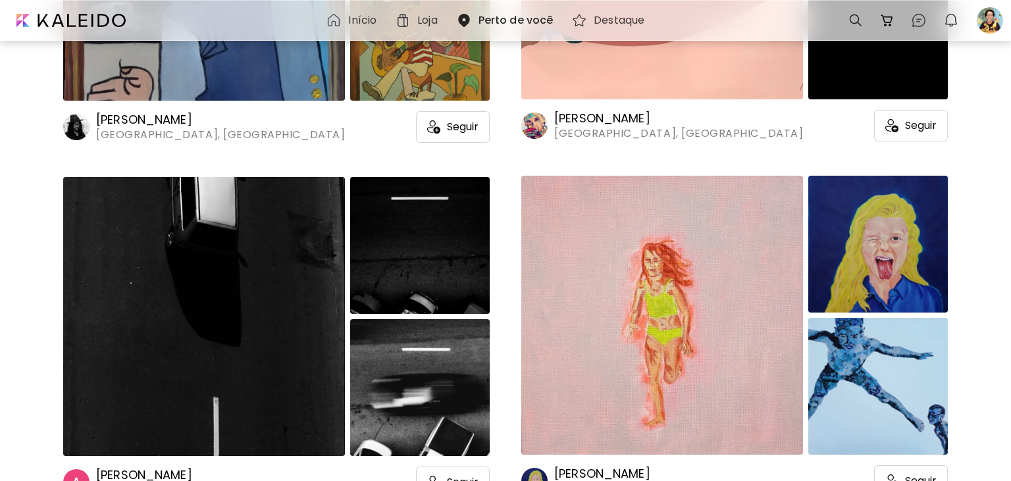
scroll to position [6461, 0]
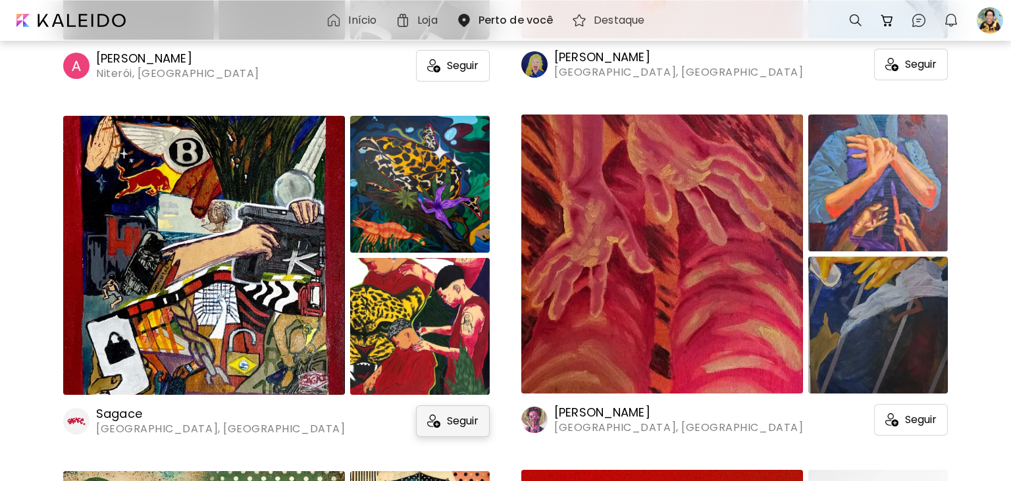
click at [462, 431] on div "Seguir" at bounding box center [453, 421] width 74 height 32
drag, startPoint x: 911, startPoint y: 422, endPoint x: 908, endPoint y: 431, distance: 9.8
click at [909, 422] on span "Seguir" at bounding box center [921, 419] width 32 height 13
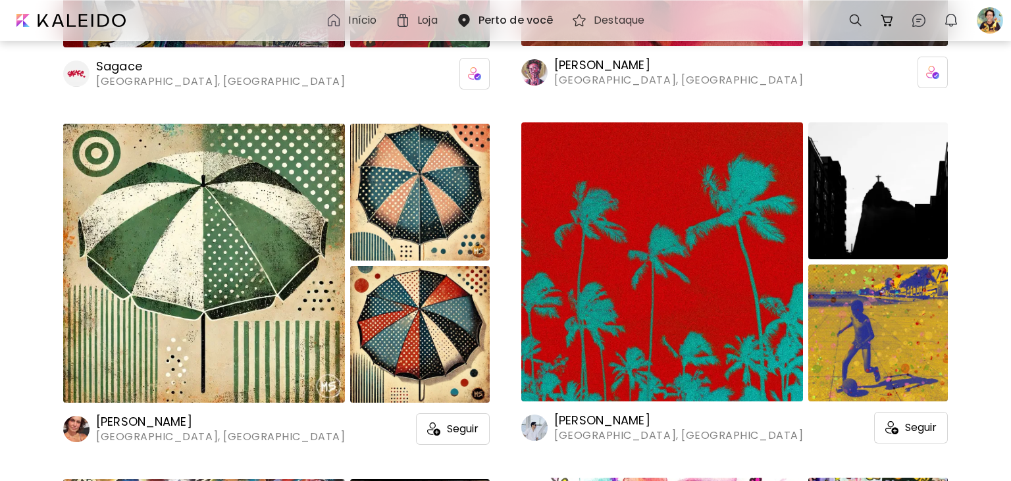
scroll to position [6878, 0]
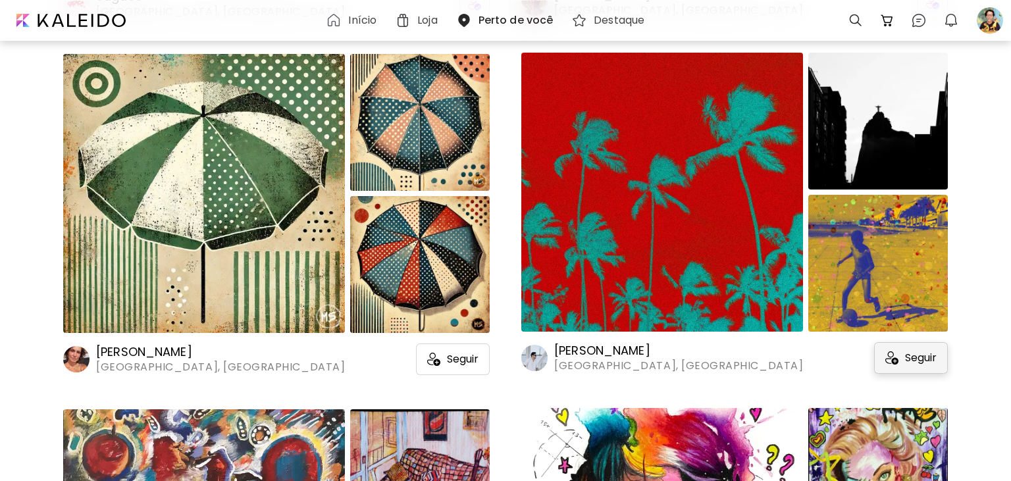
click at [920, 362] on span "Seguir" at bounding box center [921, 357] width 32 height 13
click at [451, 363] on span "Seguir" at bounding box center [463, 359] width 32 height 13
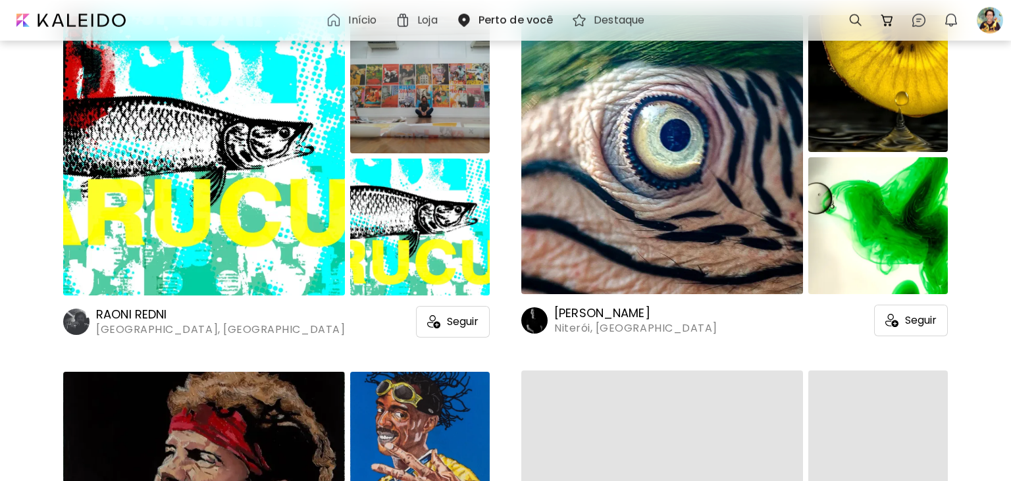
scroll to position [7643, 0]
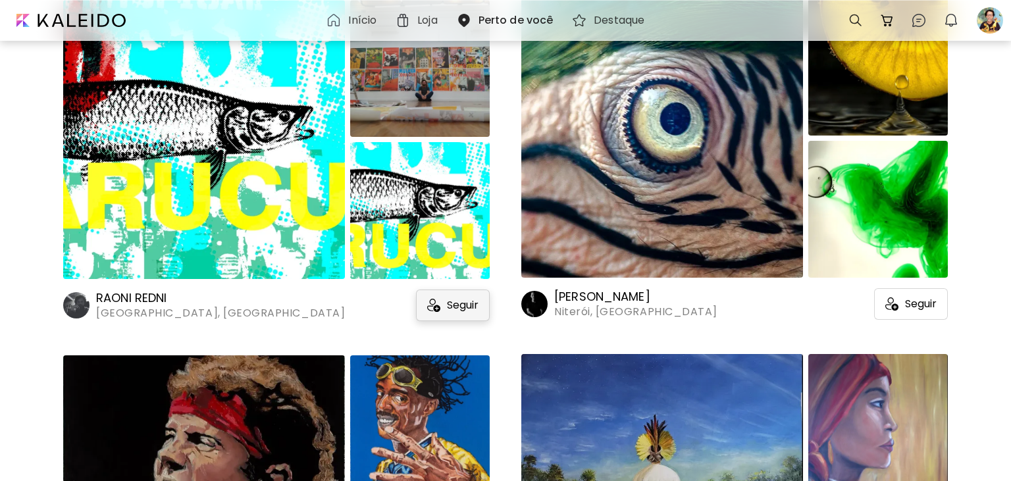
click at [457, 309] on span "Seguir" at bounding box center [463, 305] width 32 height 13
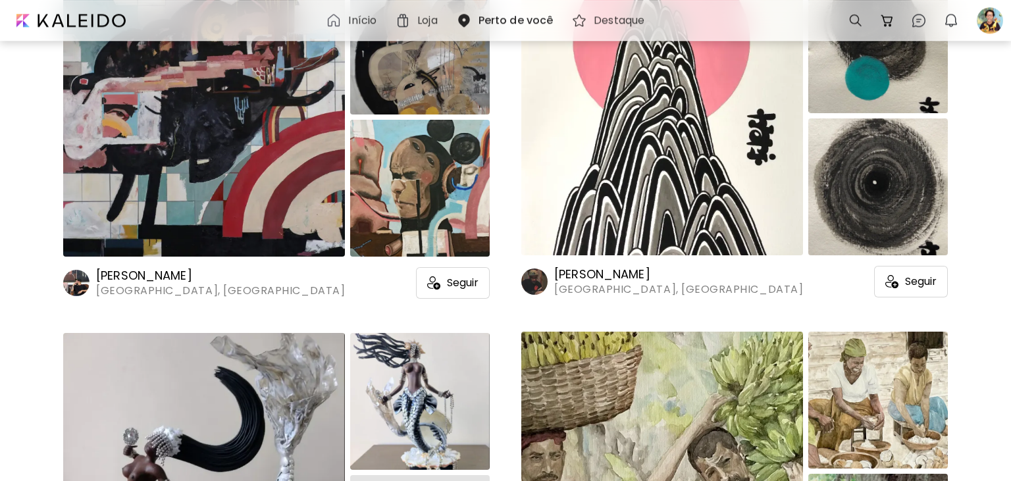
scroll to position [8388, 0]
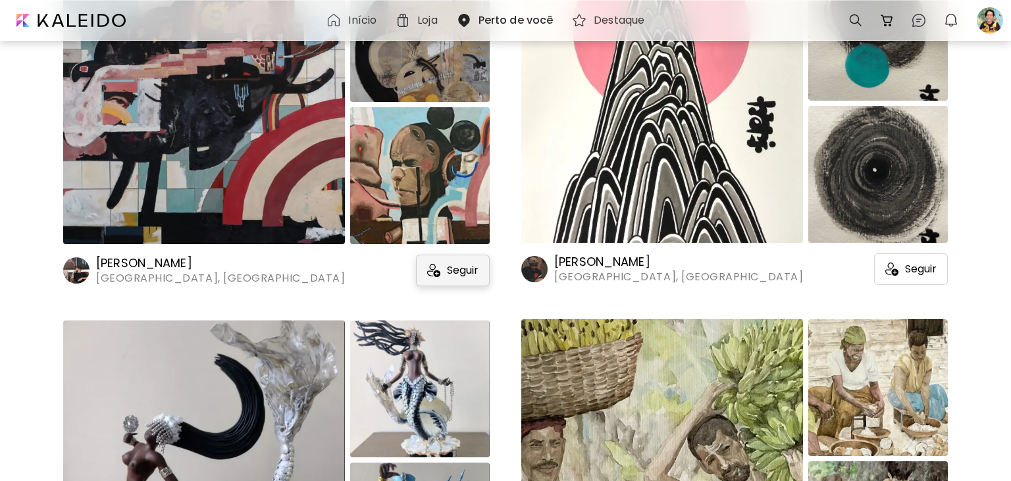
click at [456, 270] on span "Seguir" at bounding box center [463, 270] width 32 height 13
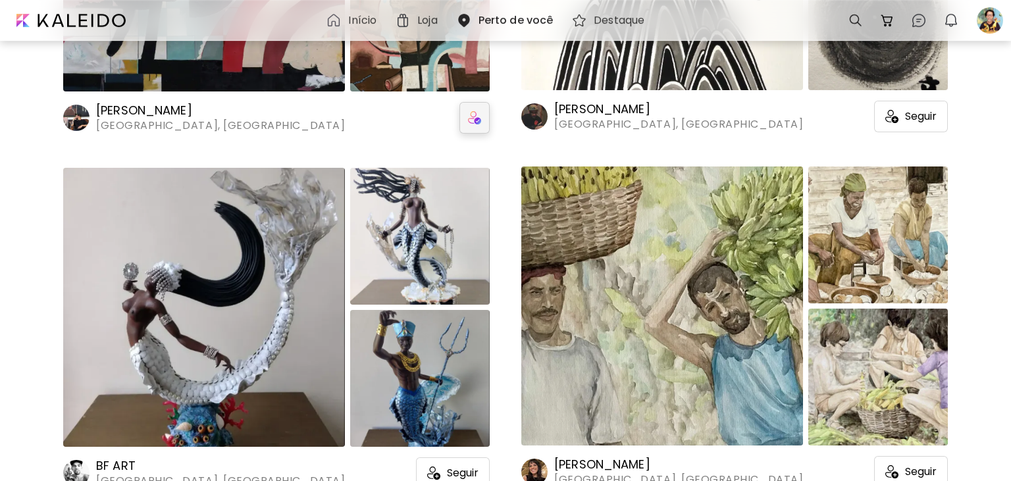
scroll to position [8666, 0]
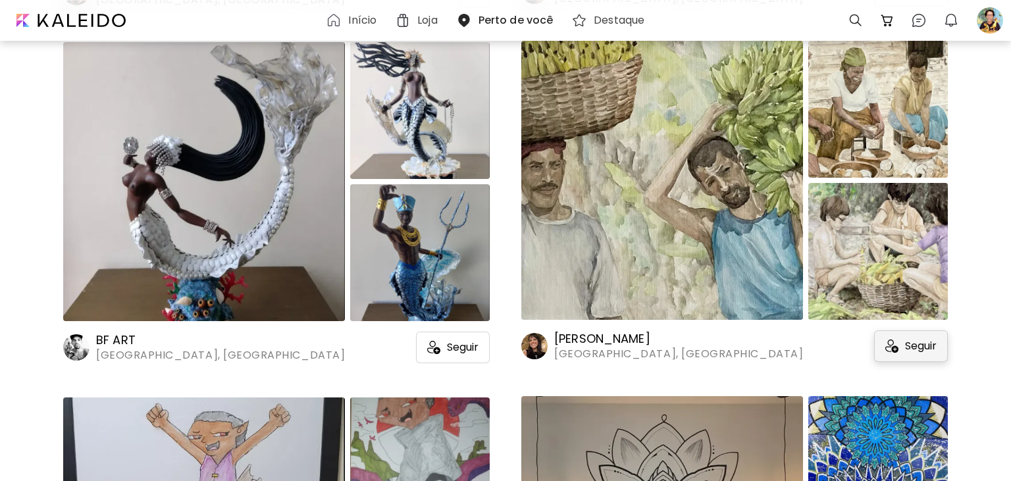
click at [919, 338] on div "Seguir" at bounding box center [911, 346] width 74 height 32
click at [465, 352] on span "Seguir" at bounding box center [463, 347] width 32 height 13
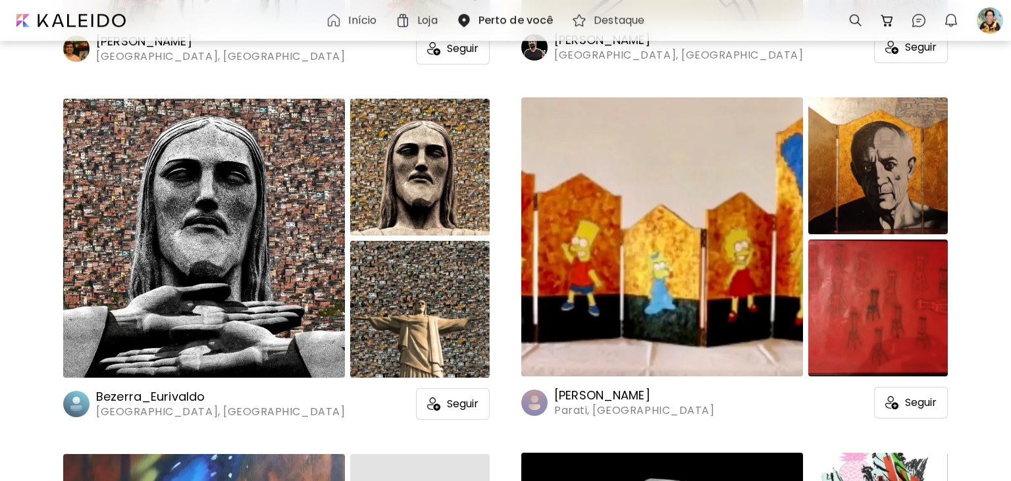
scroll to position [10056, 0]
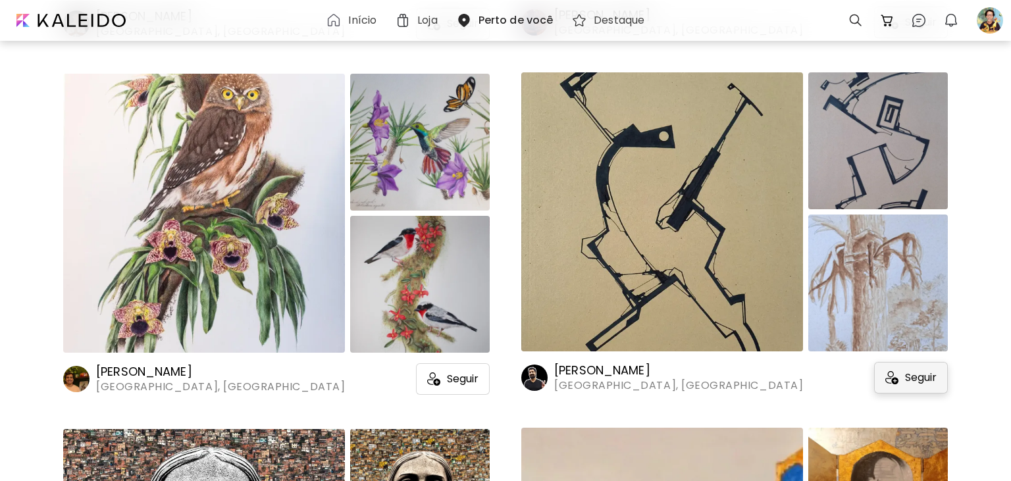
click at [919, 378] on span "Seguir" at bounding box center [921, 377] width 32 height 13
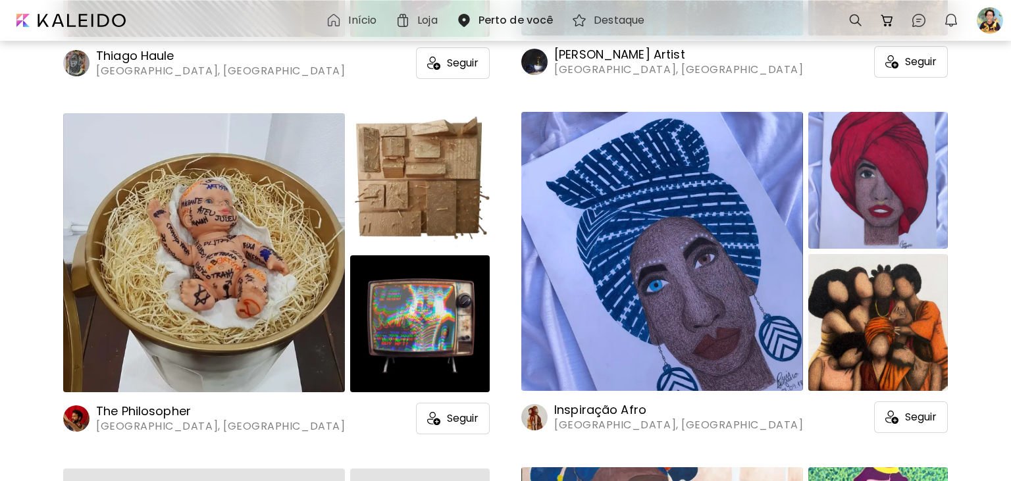
scroll to position [12209, 0]
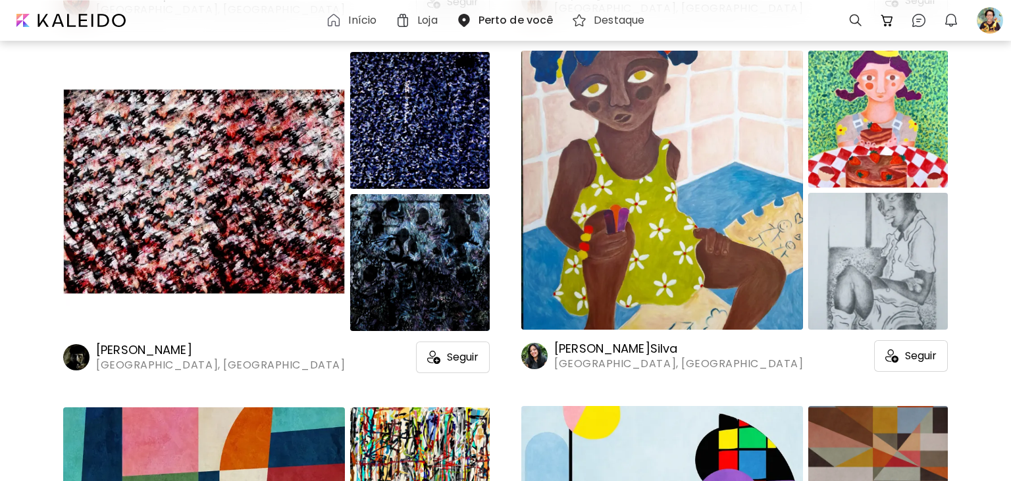
click at [361, 26] on h6 "Início" at bounding box center [362, 20] width 28 height 11
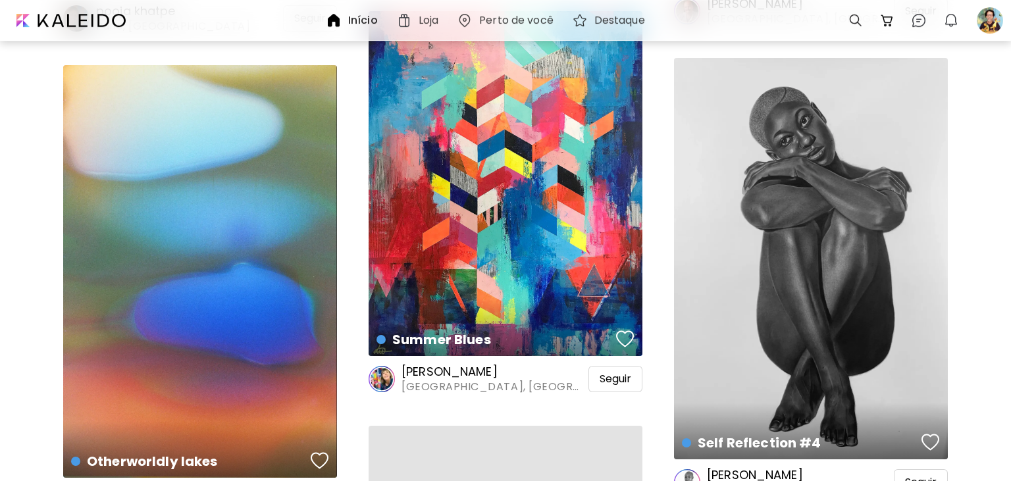
scroll to position [4238, 0]
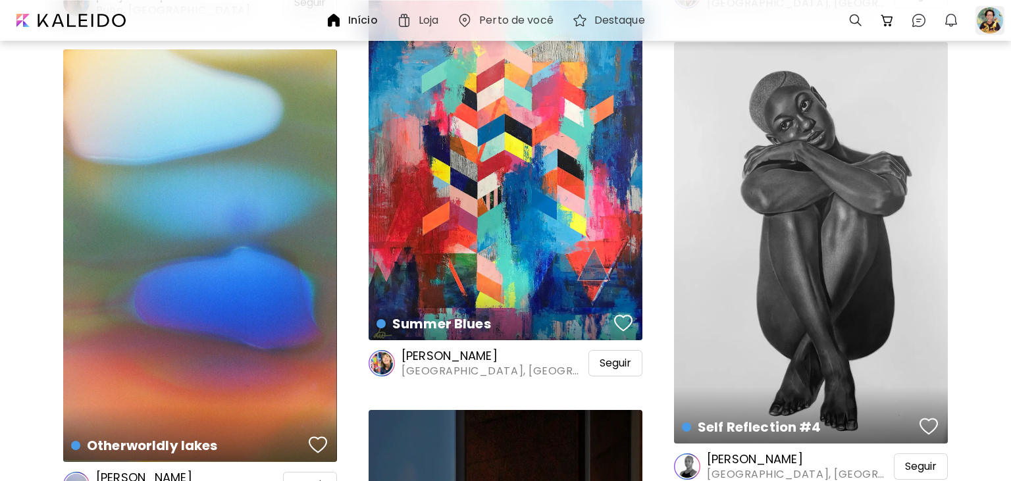
click at [987, 18] on div at bounding box center [989, 20] width 29 height 29
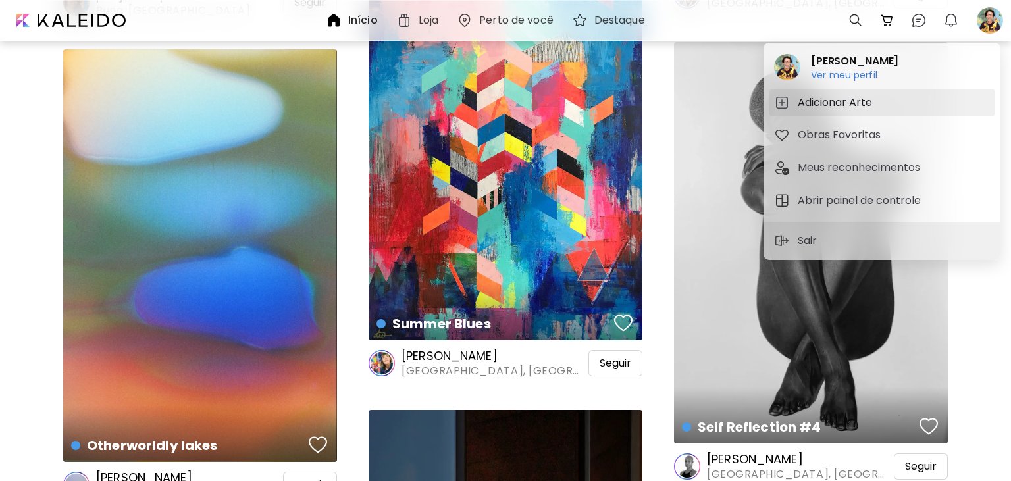
click at [846, 107] on h5 "Adicionar Arte" at bounding box center [836, 103] width 78 height 16
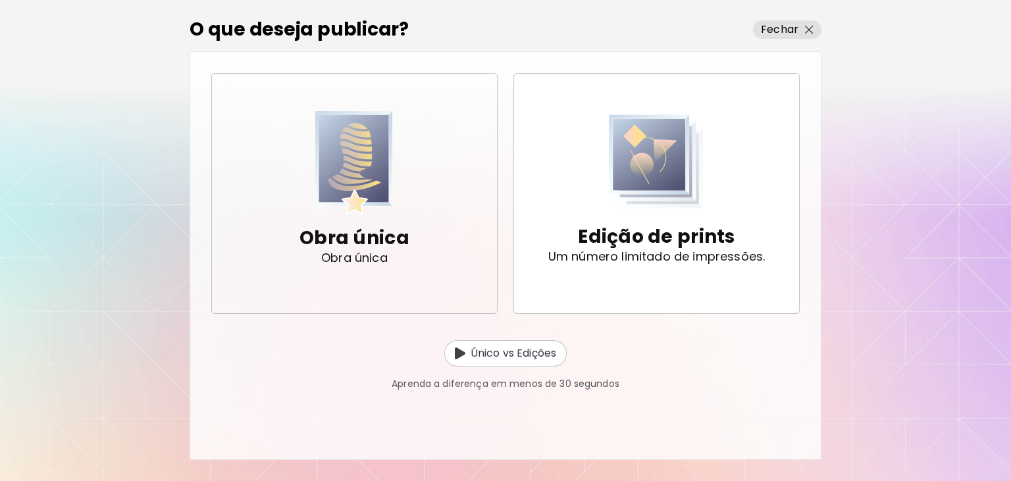
click at [406, 201] on div "Obra única Obra única" at bounding box center [354, 193] width 110 height 164
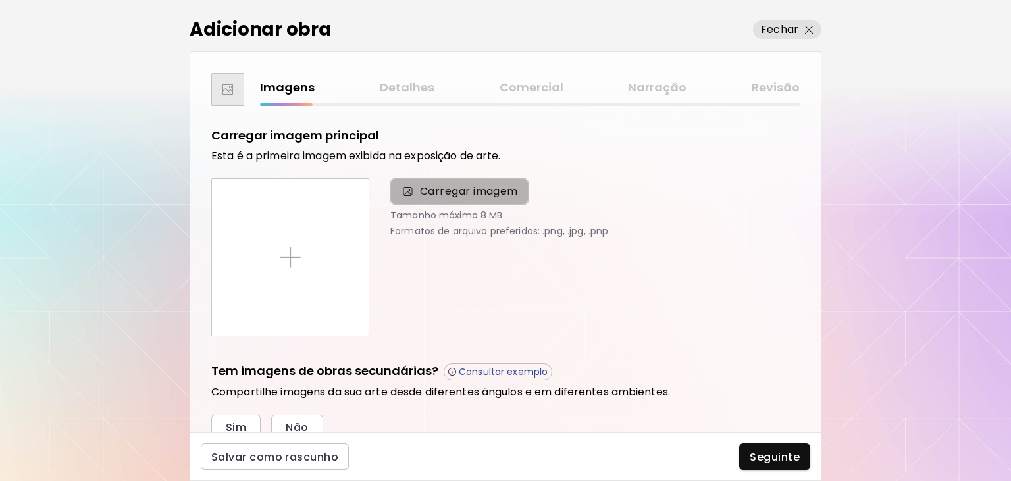
click at [442, 195] on span "Carregar imagem" at bounding box center [469, 192] width 98 height 16
click at [0, 0] on input "Carregar imagem" at bounding box center [0, 0] width 0 height 0
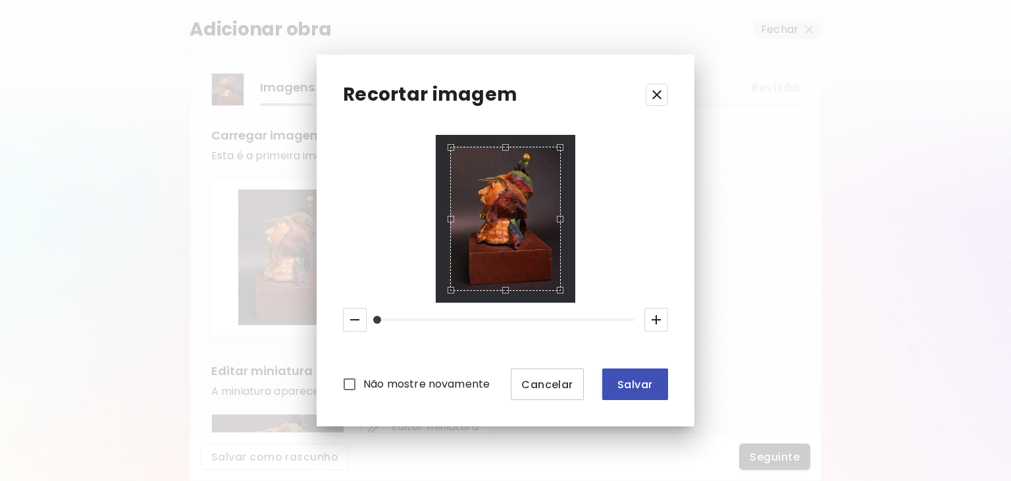
click at [620, 389] on span "Salvar" at bounding box center [635, 385] width 45 height 14
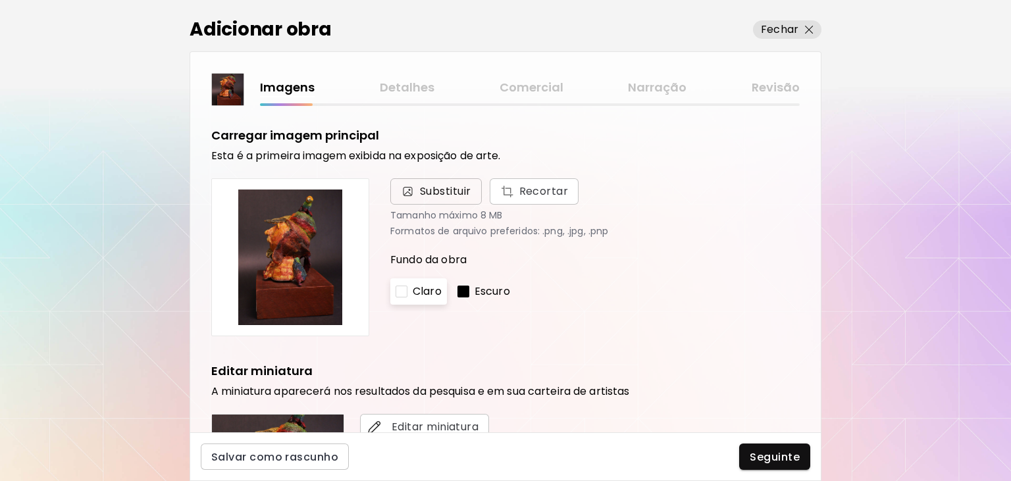
scroll to position [368, 0]
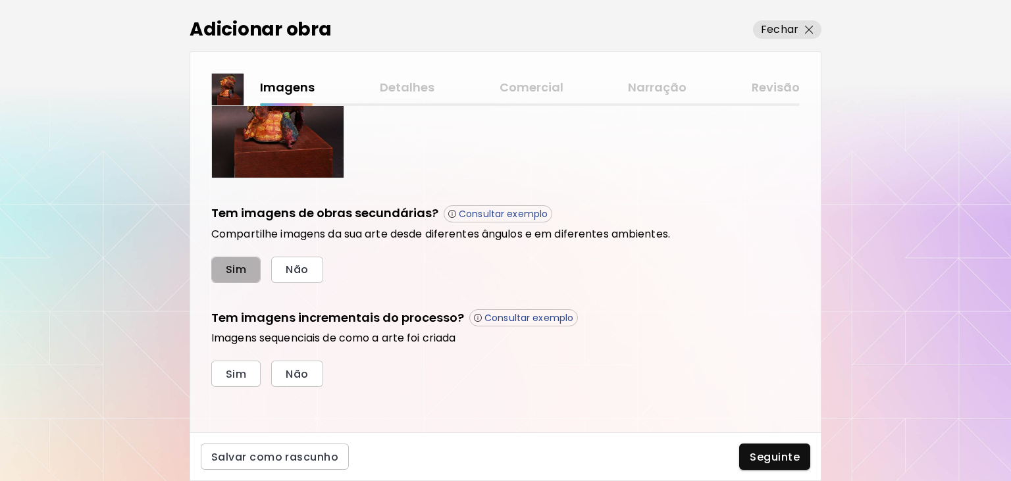
click at [241, 272] on span "Sim" at bounding box center [236, 270] width 20 height 14
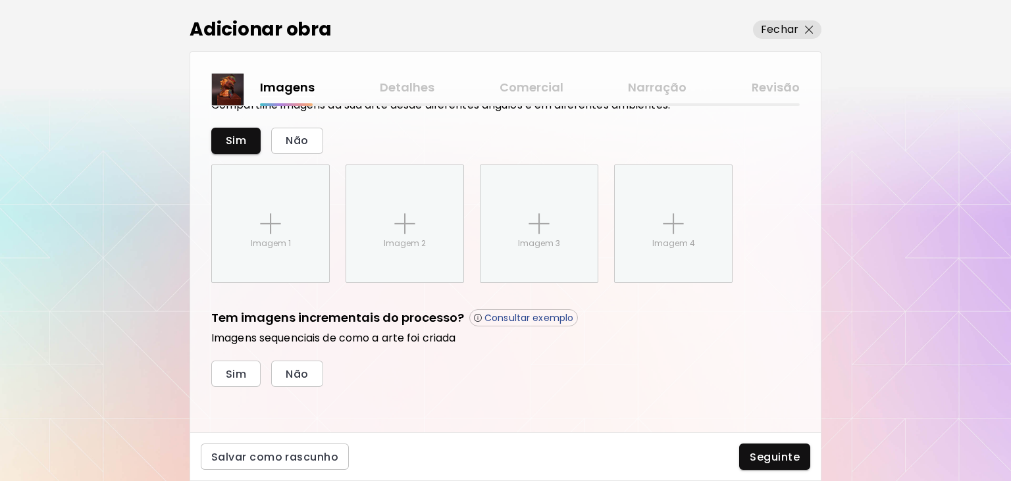
scroll to position [497, 0]
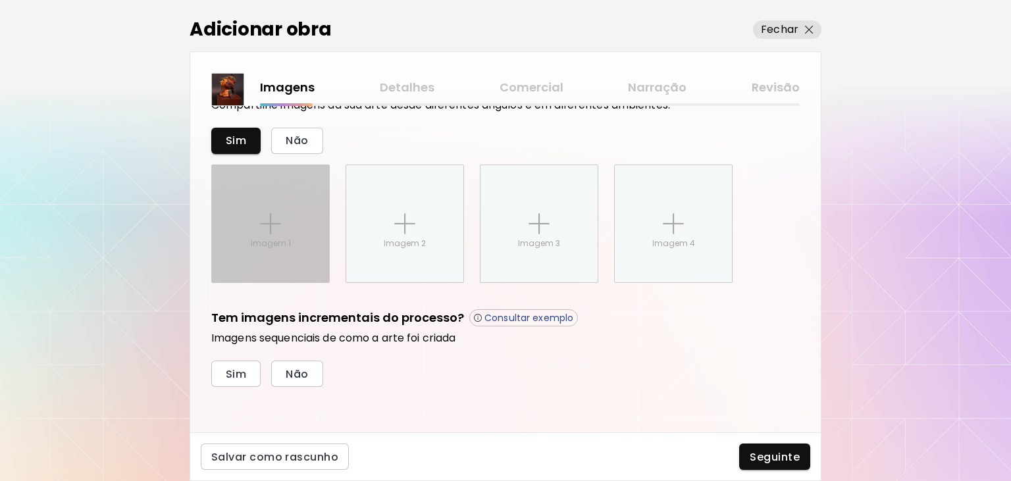
click at [296, 229] on div "Imagem 1" at bounding box center [270, 223] width 117 height 117
click at [0, 0] on input "Imagem 1" at bounding box center [0, 0] width 0 height 0
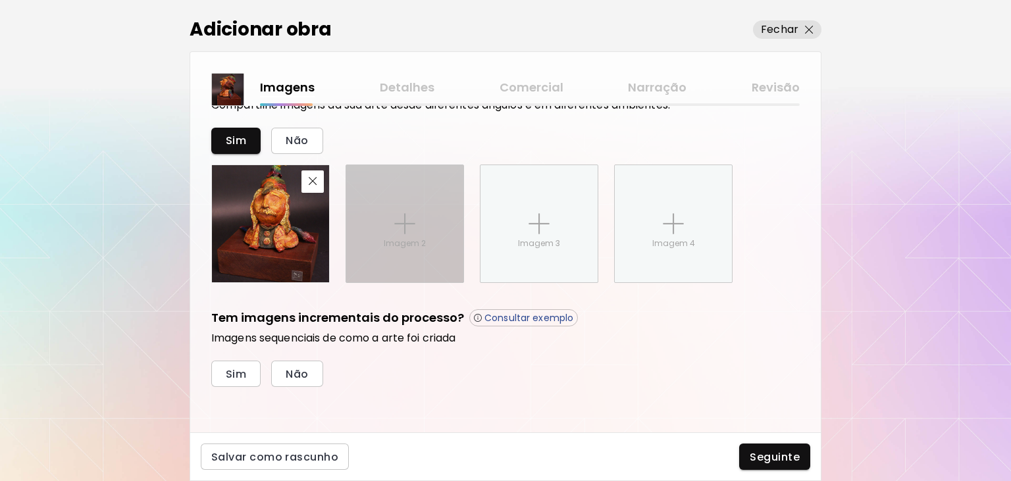
click at [381, 214] on div "Imagem 2" at bounding box center [404, 223] width 117 height 117
click at [0, 0] on input "Imagem 2" at bounding box center [0, 0] width 0 height 0
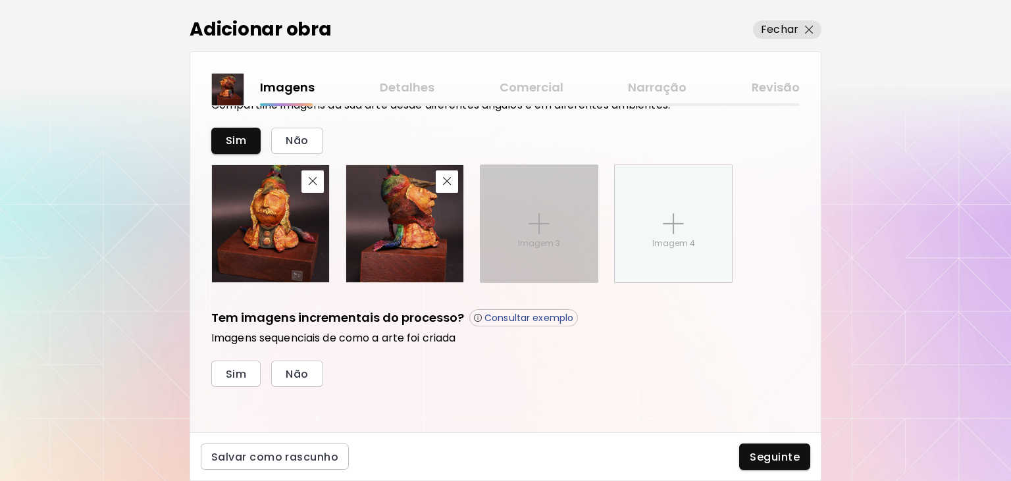
click at [572, 244] on div "Imagem 3" at bounding box center [538, 223] width 117 height 117
click at [0, 0] on input "Imagem 3" at bounding box center [0, 0] width 0 height 0
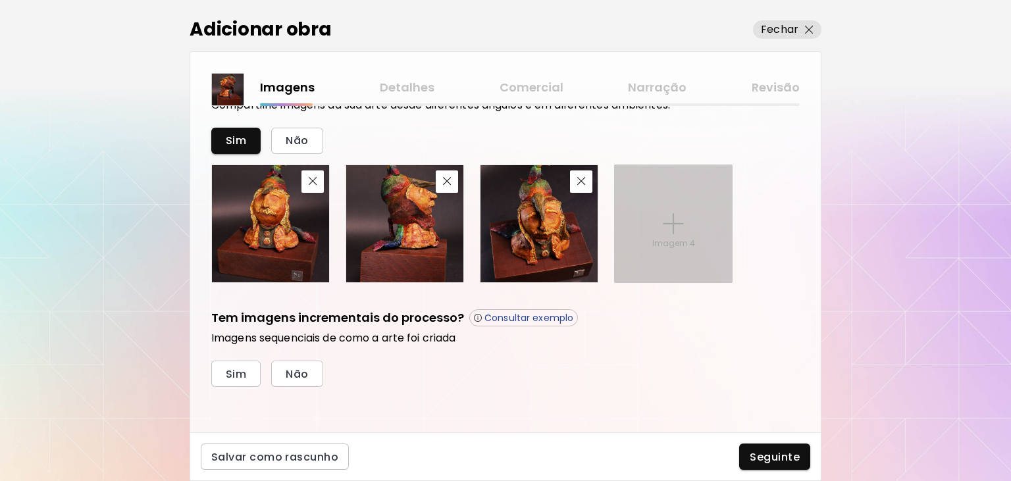
click at [689, 228] on div "Imagem 4" at bounding box center [673, 223] width 117 height 117
click at [0, 0] on input "Imagem 4" at bounding box center [0, 0] width 0 height 0
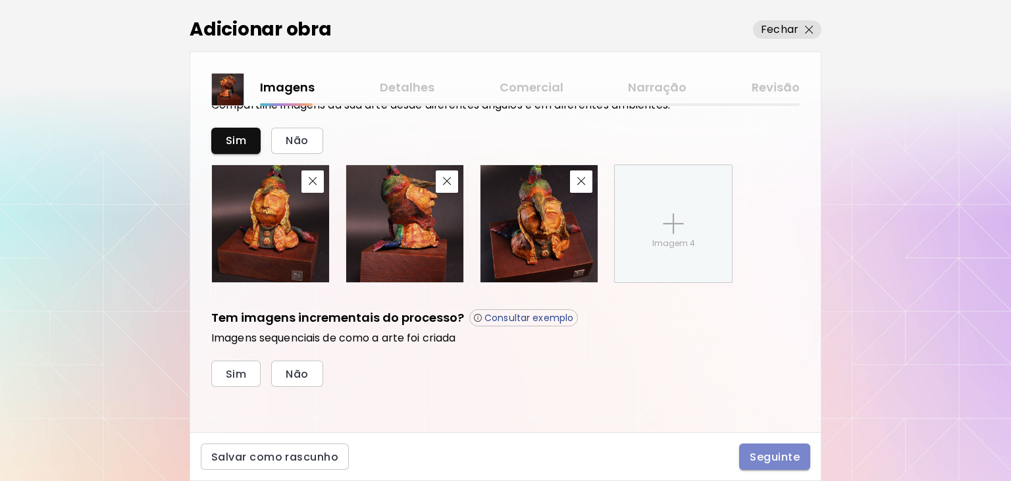
click at [770, 458] on span "Seguinte" at bounding box center [774, 457] width 50 height 14
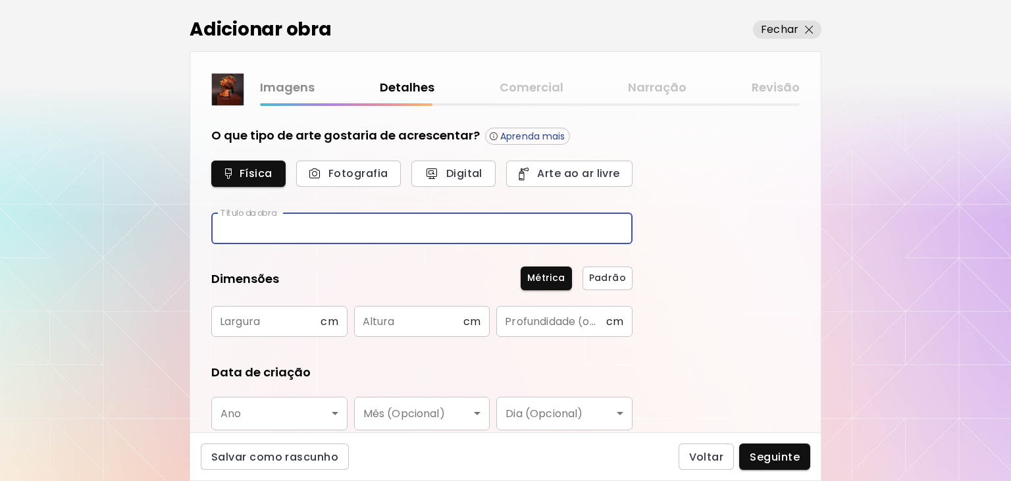
click at [273, 227] on input "text" at bounding box center [421, 228] width 421 height 31
type input "*********"
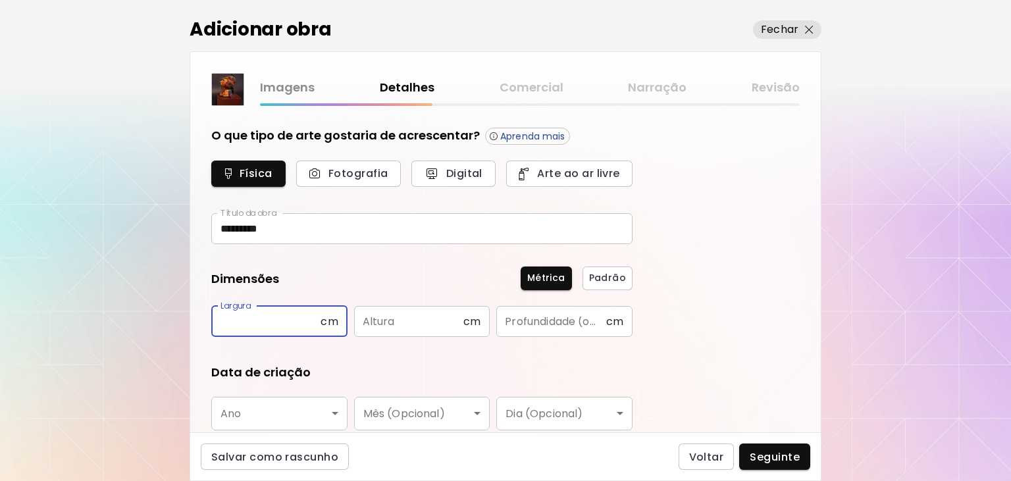
click at [282, 315] on input "text" at bounding box center [265, 321] width 109 height 31
type input "**"
click at [428, 318] on input "text" at bounding box center [408, 321] width 109 height 31
type input "**"
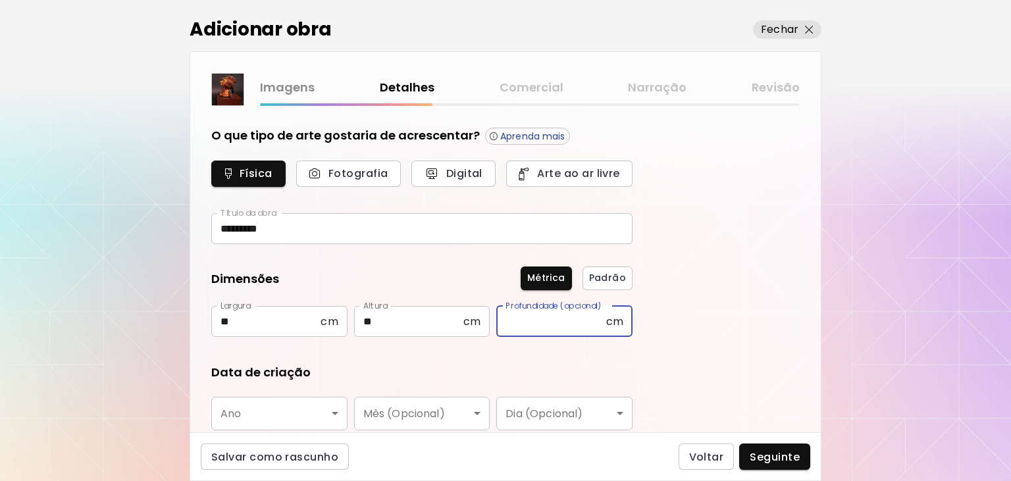
click at [532, 322] on input "text" at bounding box center [550, 321] width 109 height 31
drag, startPoint x: 536, startPoint y: 320, endPoint x: 430, endPoint y: 322, distance: 106.6
click at [496, 322] on input "**" at bounding box center [550, 321] width 109 height 31
type input "**"
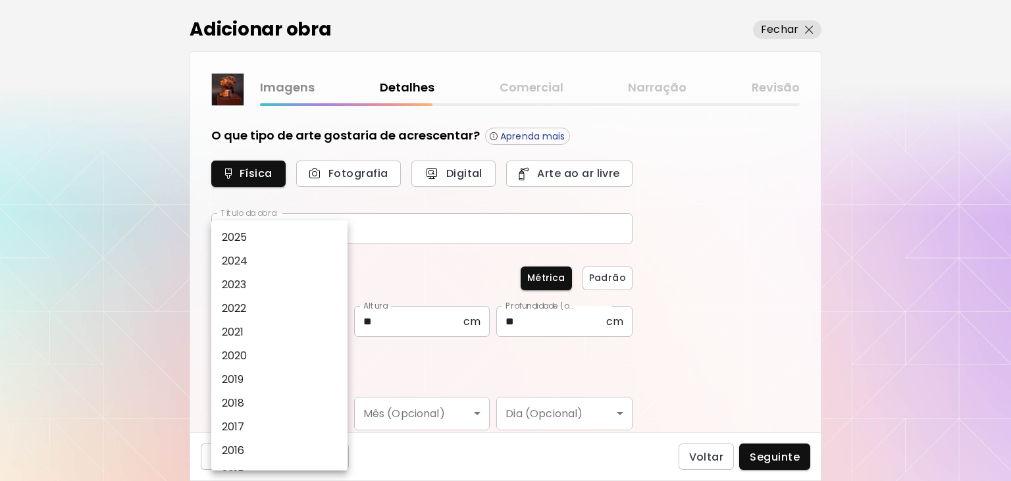
click at [320, 410] on body "[DOMAIN_NAME]/GuiSo Adicionar obras Gerencie suas obras Editar Perfil My BioLin…" at bounding box center [505, 240] width 1011 height 481
click at [248, 259] on li "2024" at bounding box center [279, 261] width 136 height 24
type input "****"
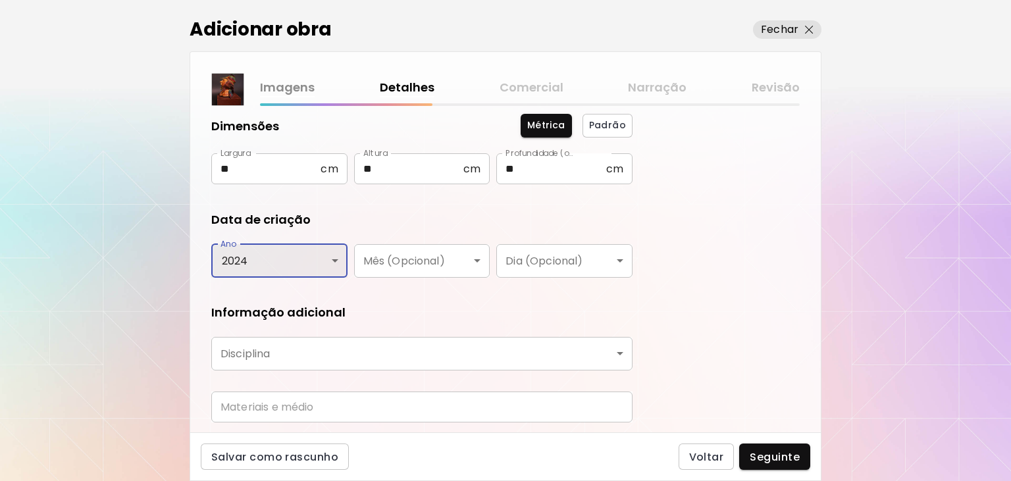
scroll to position [176, 0]
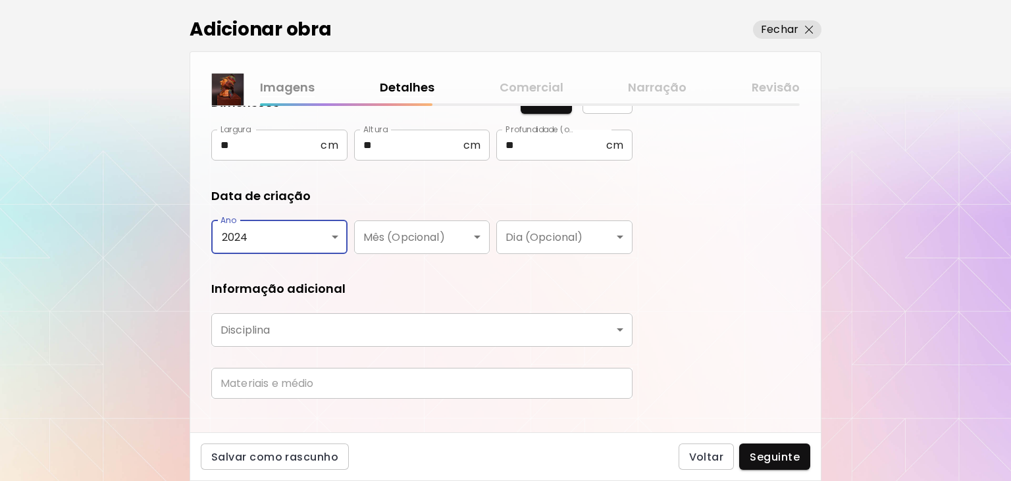
click at [424, 337] on body "[DOMAIN_NAME]/GuiSo Adicionar obras Gerencie suas obras Editar Perfil My BioLin…" at bounding box center [505, 240] width 1011 height 481
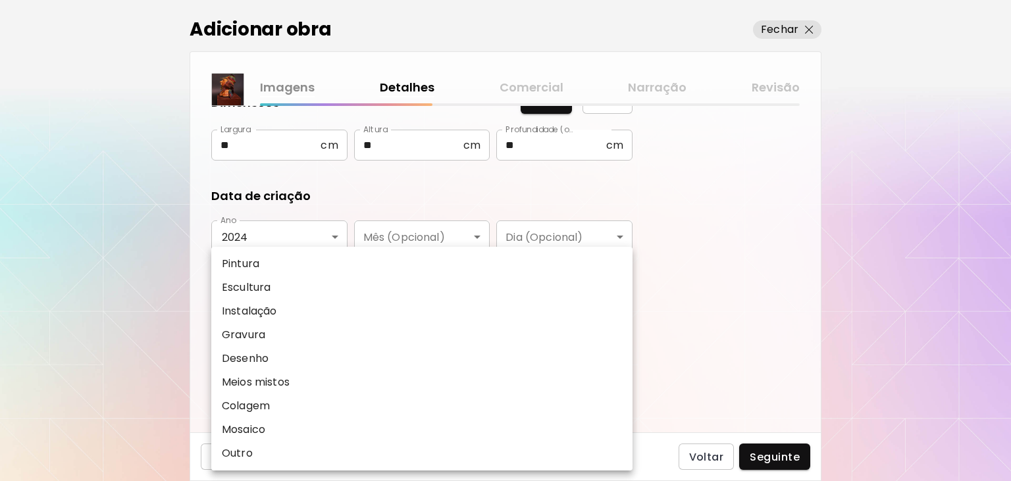
click at [295, 288] on li "Escultura" at bounding box center [421, 288] width 421 height 24
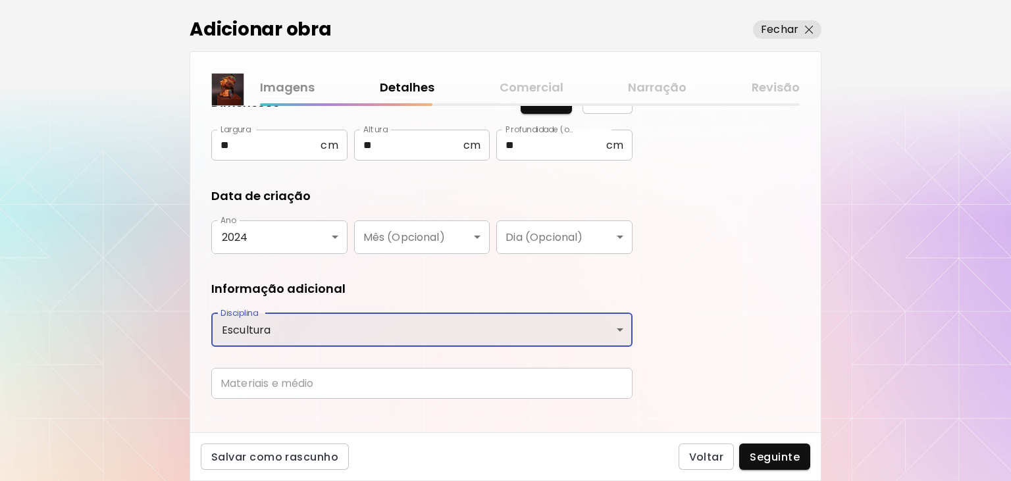
type input "*********"
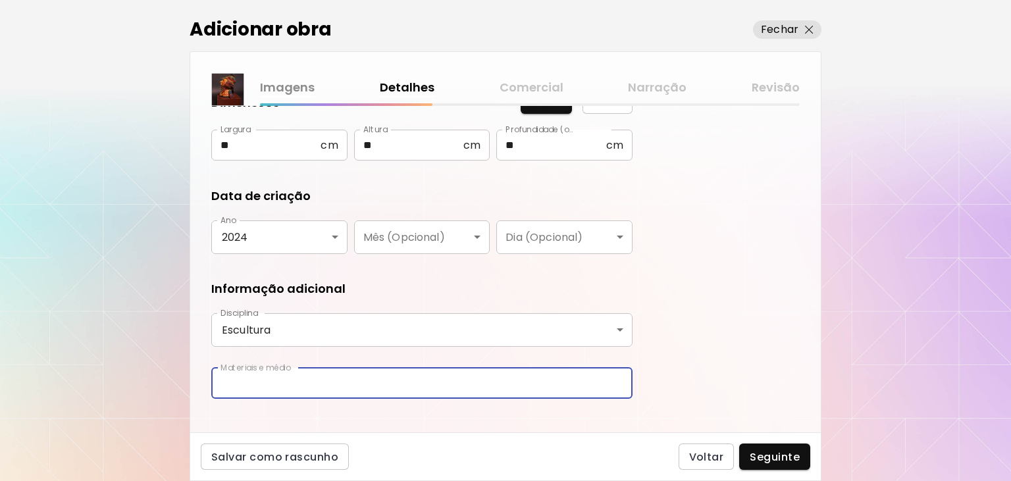
click at [309, 382] on input "text" at bounding box center [421, 383] width 421 height 31
type input "**********"
click at [776, 459] on span "Seguinte" at bounding box center [774, 457] width 50 height 14
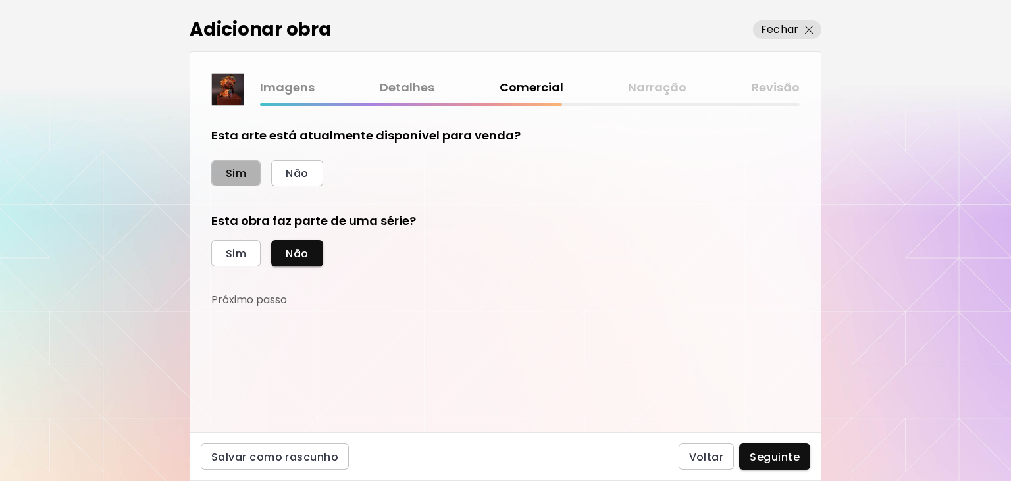
click at [241, 178] on span "Sim" at bounding box center [236, 173] width 20 height 14
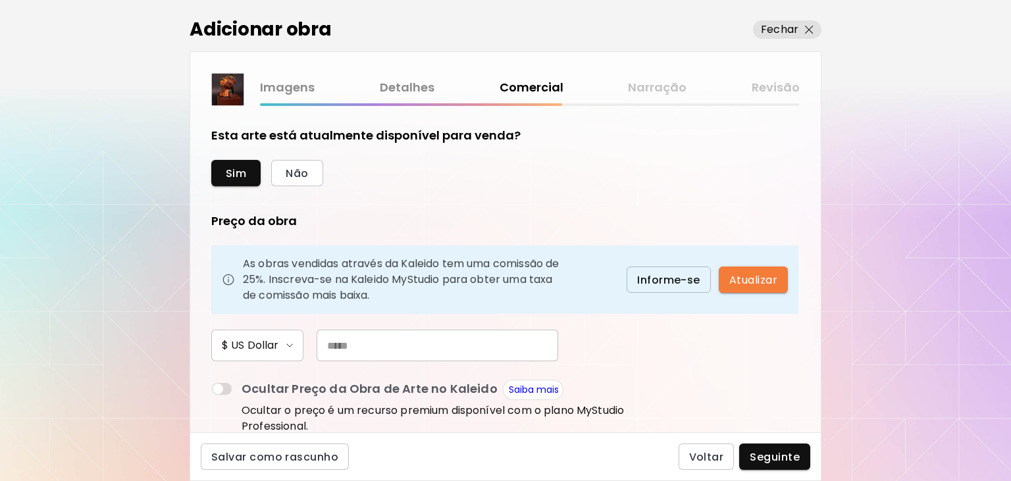
click at [394, 354] on input "text" at bounding box center [436, 346] width 241 height 32
type input "***"
click at [768, 459] on span "Seguinte" at bounding box center [774, 457] width 50 height 14
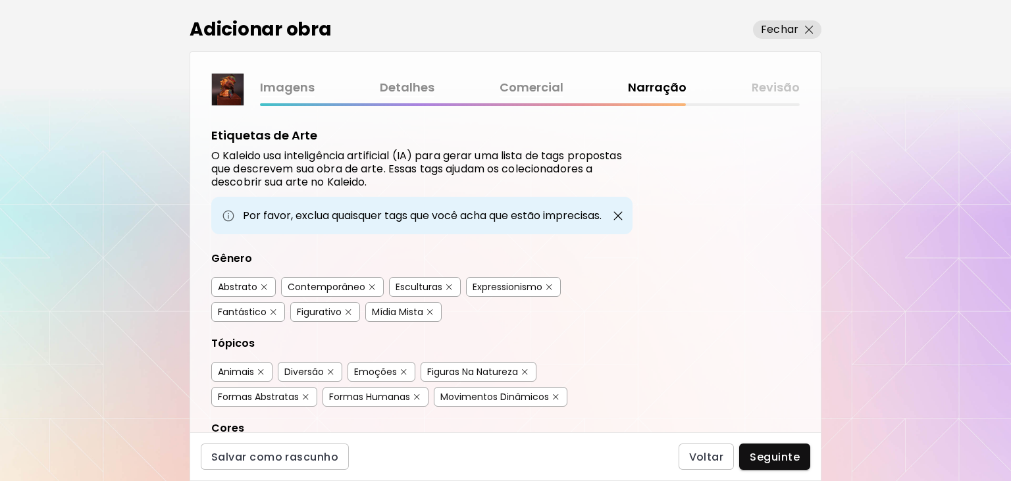
drag, startPoint x: 367, startPoint y: 287, endPoint x: 432, endPoint y: 287, distance: 64.5
click at [372, 287] on button "button" at bounding box center [372, 287] width 10 height 10
click at [433, 287] on div "Esculturas" at bounding box center [418, 286] width 47 height 13
click at [247, 307] on div "Fantástico" at bounding box center [242, 311] width 49 height 13
click at [399, 395] on div "Formas Humanas" at bounding box center [369, 396] width 81 height 13
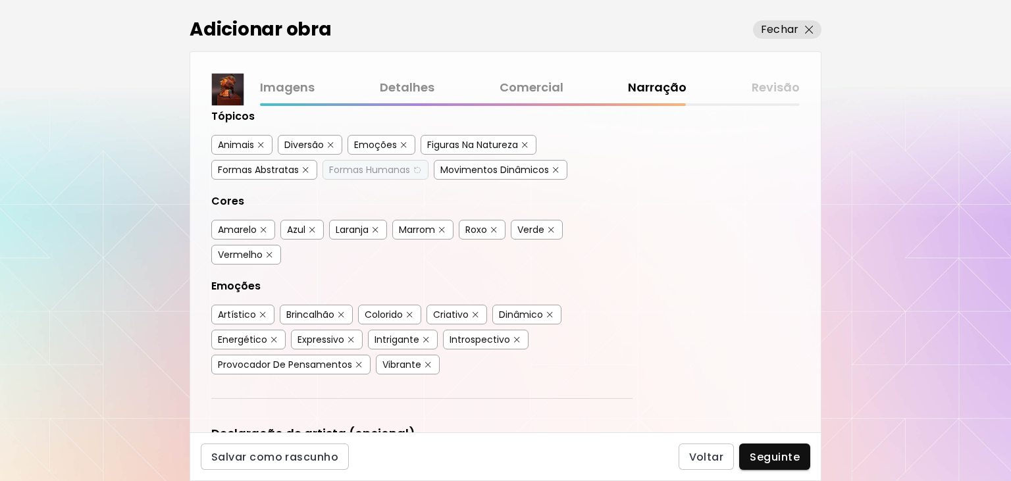
scroll to position [353, 0]
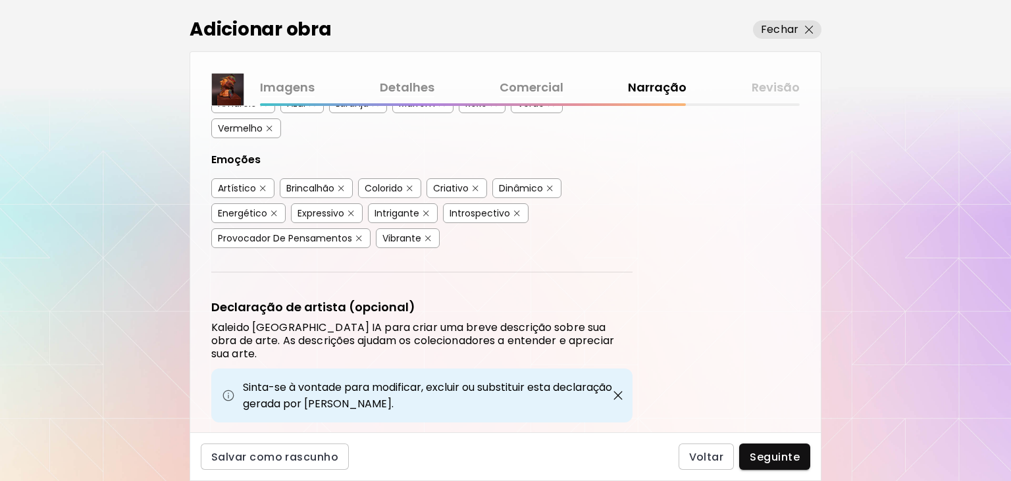
click at [236, 184] on div "Artístico" at bounding box center [237, 188] width 38 height 13
click at [472, 178] on div "Criativo" at bounding box center [456, 188] width 61 height 20
click at [412, 208] on div "Intrigante" at bounding box center [396, 213] width 45 height 13
click at [341, 207] on div "Expressivo" at bounding box center [320, 213] width 47 height 13
click at [343, 234] on div "Provocador De Pensamentos" at bounding box center [285, 238] width 134 height 13
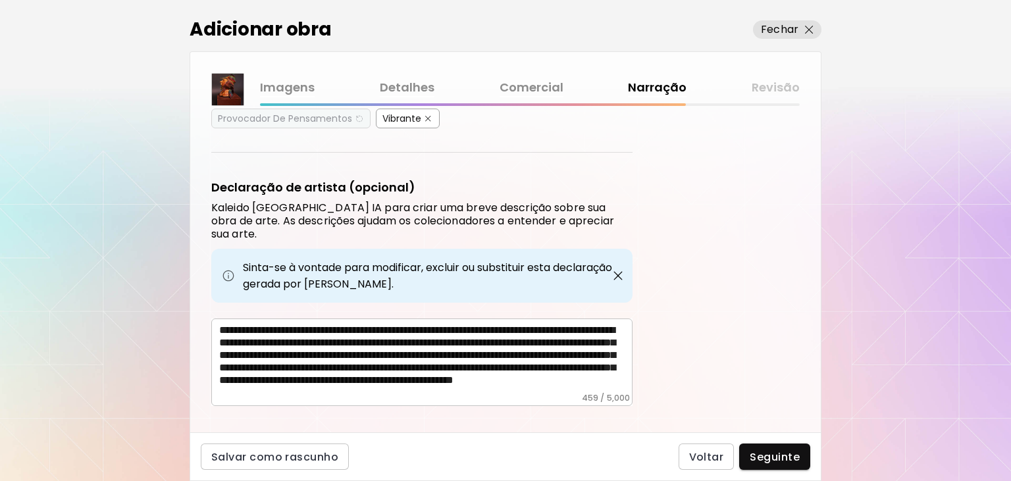
scroll to position [19, 0]
click at [785, 461] on span "Seguinte" at bounding box center [774, 457] width 50 height 14
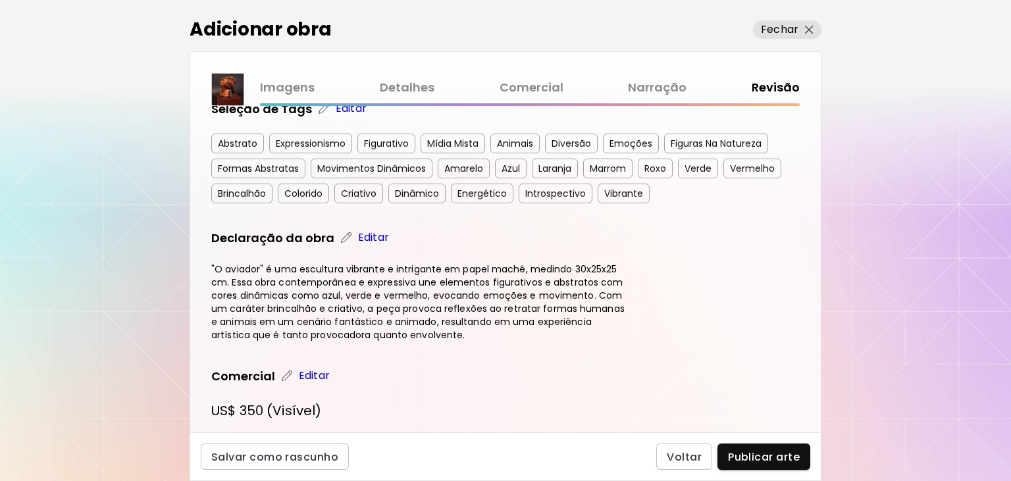
scroll to position [551, 0]
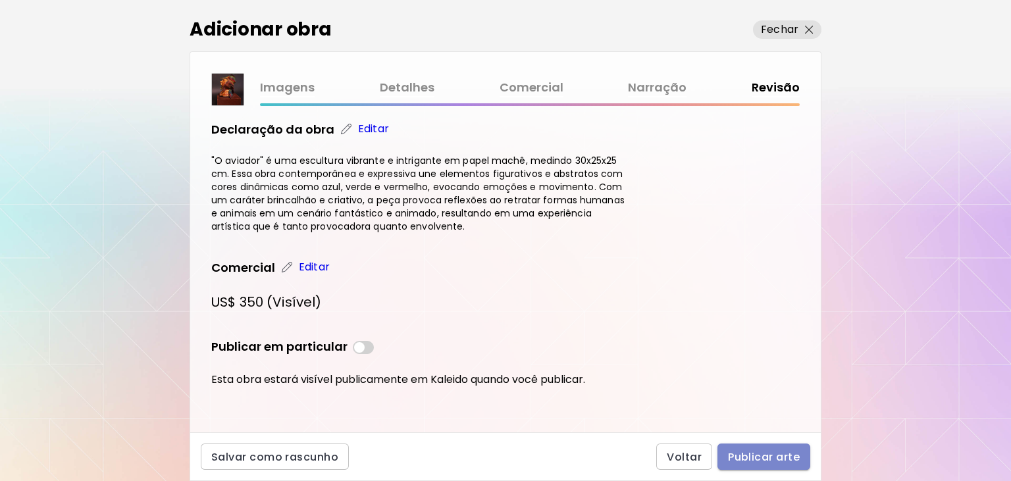
click at [759, 465] on button "Publicar arte" at bounding box center [763, 456] width 93 height 26
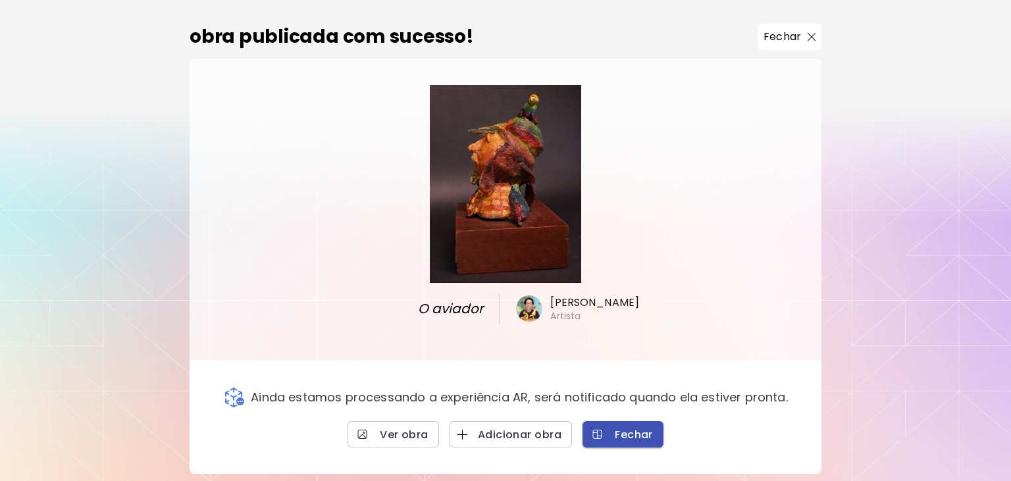
click at [636, 428] on span "Fechar" at bounding box center [623, 435] width 60 height 14
